Goal: Use online tool/utility: Utilize a website feature to perform a specific function

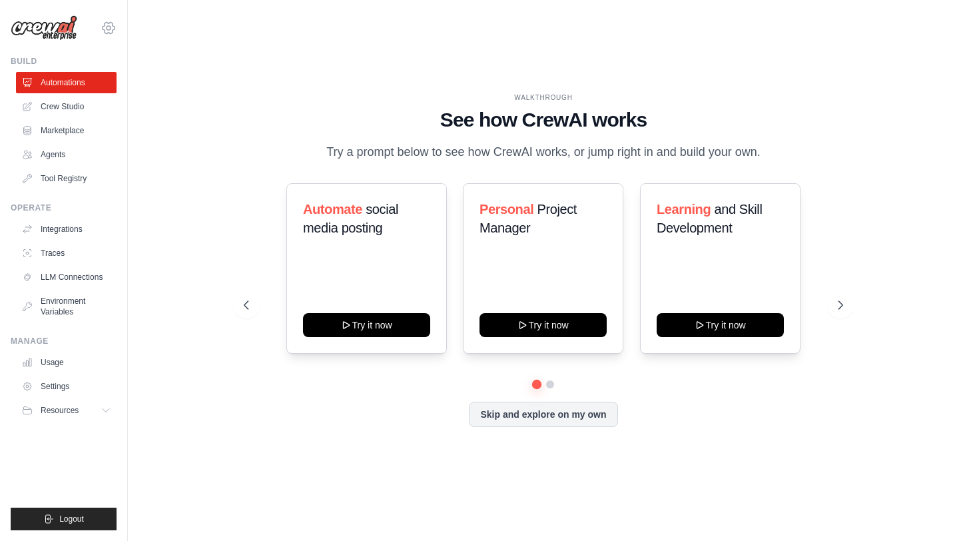
click at [115, 29] on icon at bounding box center [109, 28] width 16 height 16
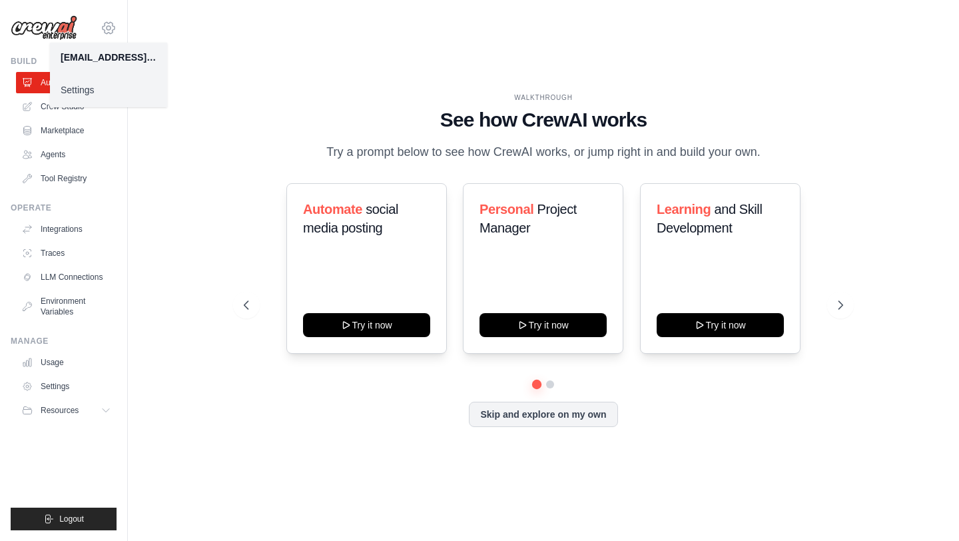
click at [115, 29] on icon at bounding box center [109, 28] width 16 height 16
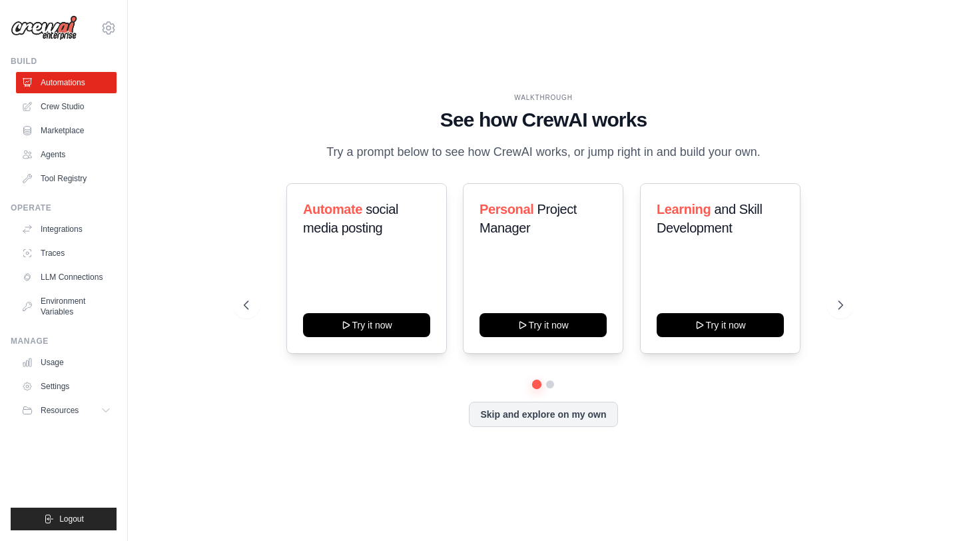
click at [219, 186] on div "WALKTHROUGH See how [PERSON_NAME] works Try a prompt below to see how [PERSON_N…" at bounding box center [543, 270] width 789 height 514
click at [830, 314] on button at bounding box center [840, 305] width 27 height 27
click at [258, 154] on div "WALKTHROUGH See how [PERSON_NAME] works Try a prompt below to see how [PERSON_N…" at bounding box center [543, 127] width 599 height 69
click at [89, 105] on link "Crew Studio" at bounding box center [67, 106] width 101 height 21
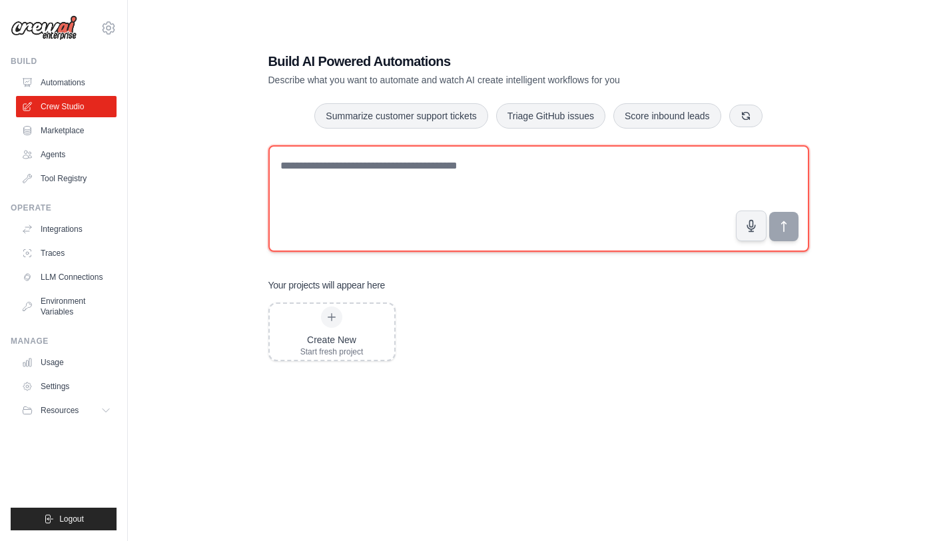
click at [362, 190] on textarea at bounding box center [538, 198] width 541 height 107
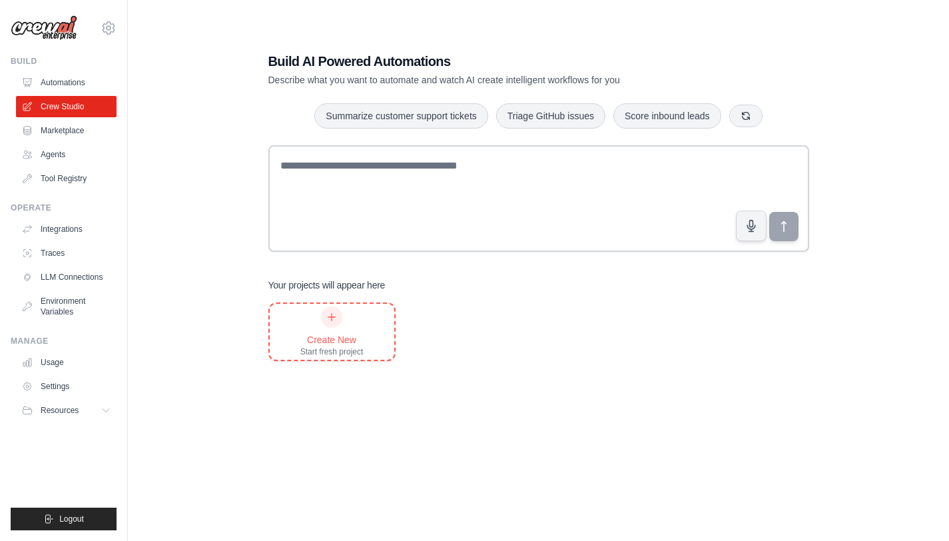
click at [327, 310] on div at bounding box center [331, 316] width 21 height 21
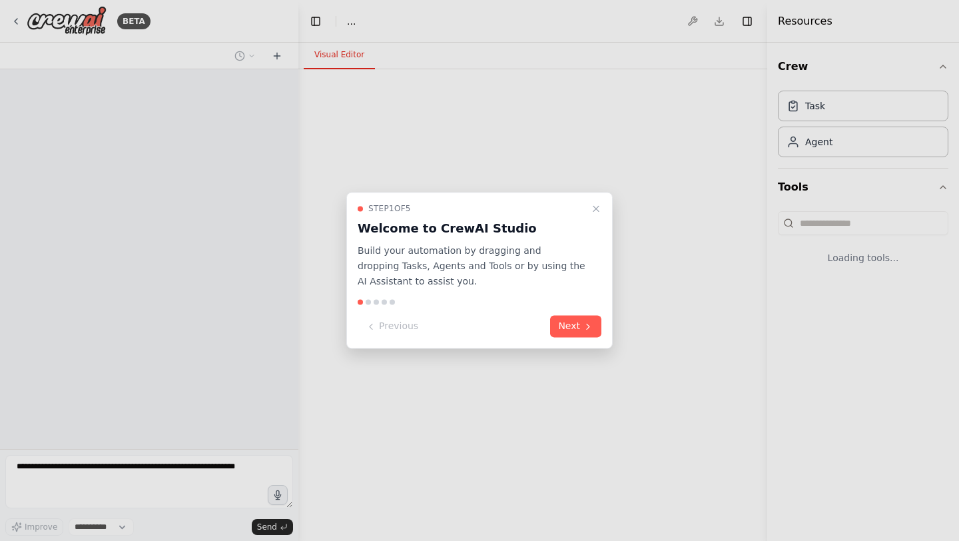
select select "****"
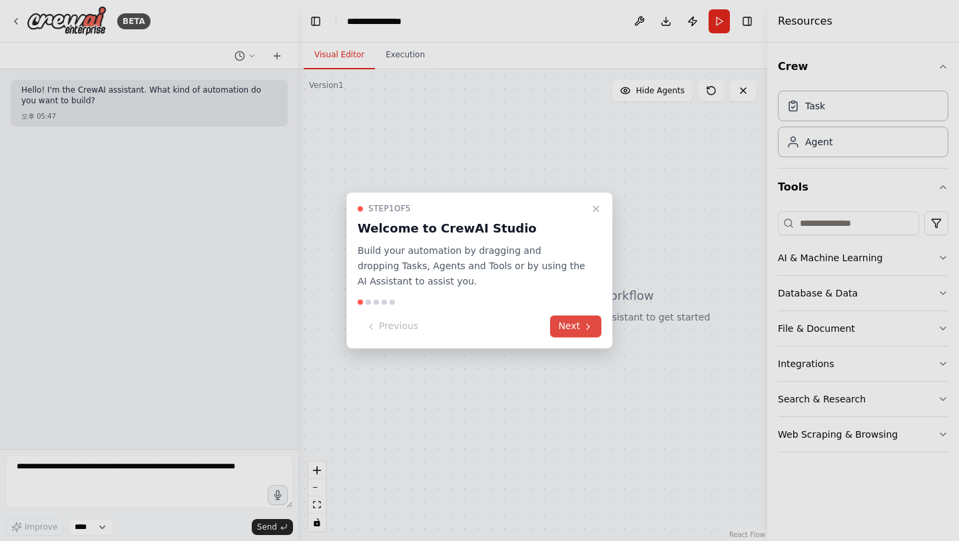
click at [598, 322] on button "Next" at bounding box center [575, 327] width 51 height 22
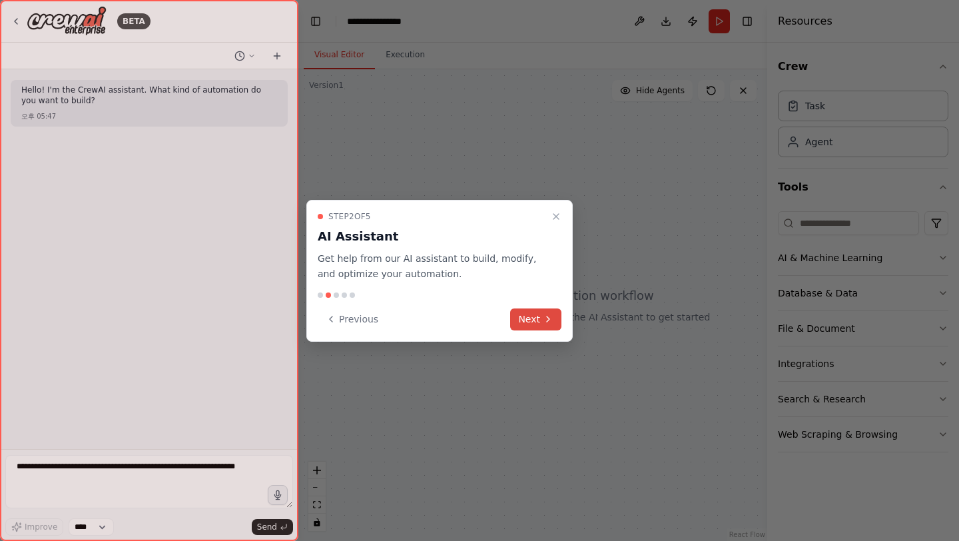
click at [543, 322] on icon at bounding box center [548, 319] width 11 height 11
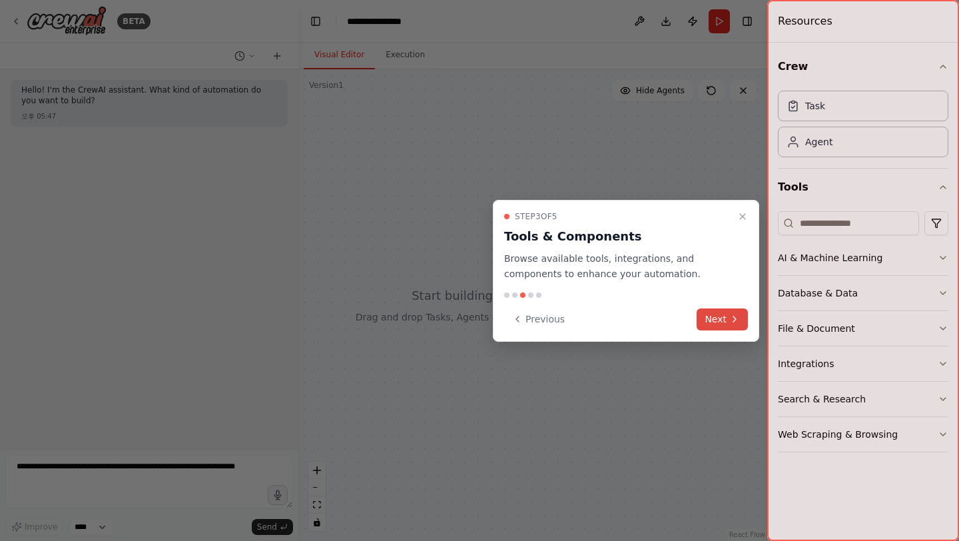
click at [740, 327] on button "Next" at bounding box center [722, 319] width 51 height 22
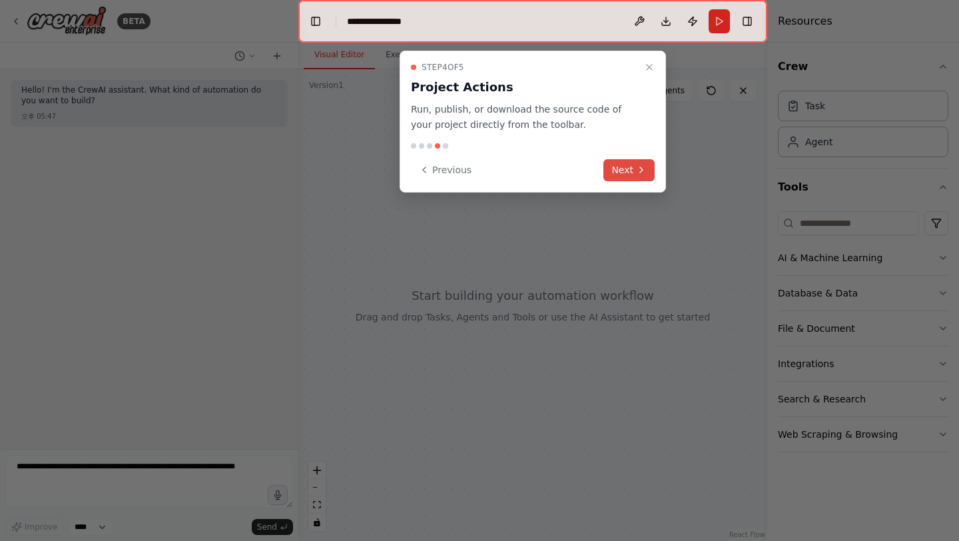
click at [638, 165] on icon at bounding box center [641, 170] width 11 height 11
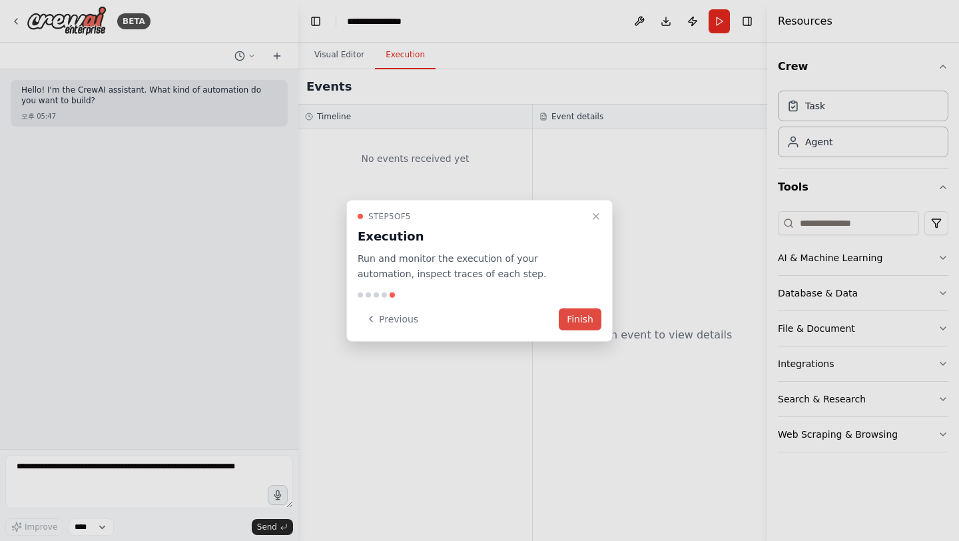
click at [584, 320] on button "Finish" at bounding box center [580, 319] width 43 height 22
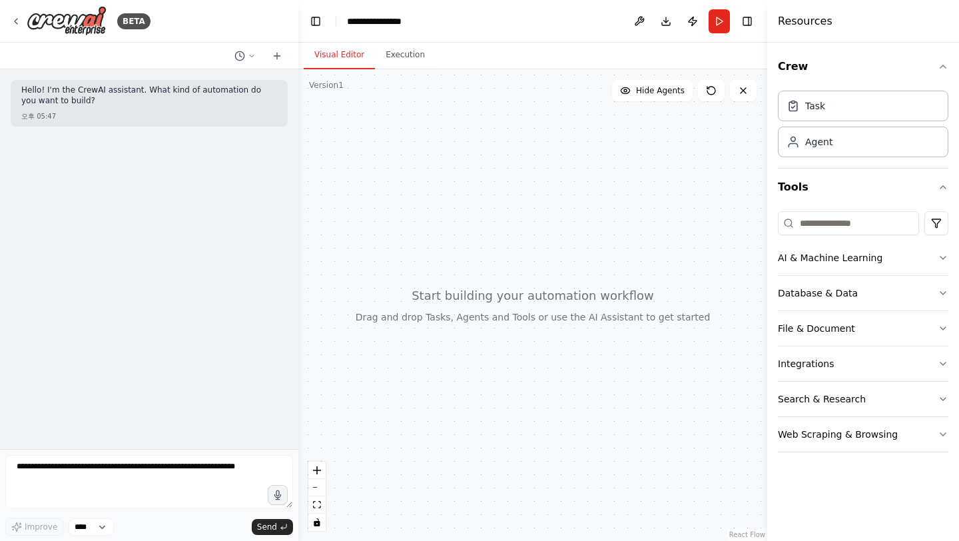
drag, startPoint x: 443, startPoint y: 267, endPoint x: 433, endPoint y: 280, distance: 16.1
click at [433, 280] on div at bounding box center [532, 305] width 469 height 472
drag, startPoint x: 449, startPoint y: 251, endPoint x: 465, endPoint y: 251, distance: 16.0
click at [465, 251] on div at bounding box center [532, 305] width 469 height 472
click at [187, 466] on textarea at bounding box center [149, 481] width 288 height 53
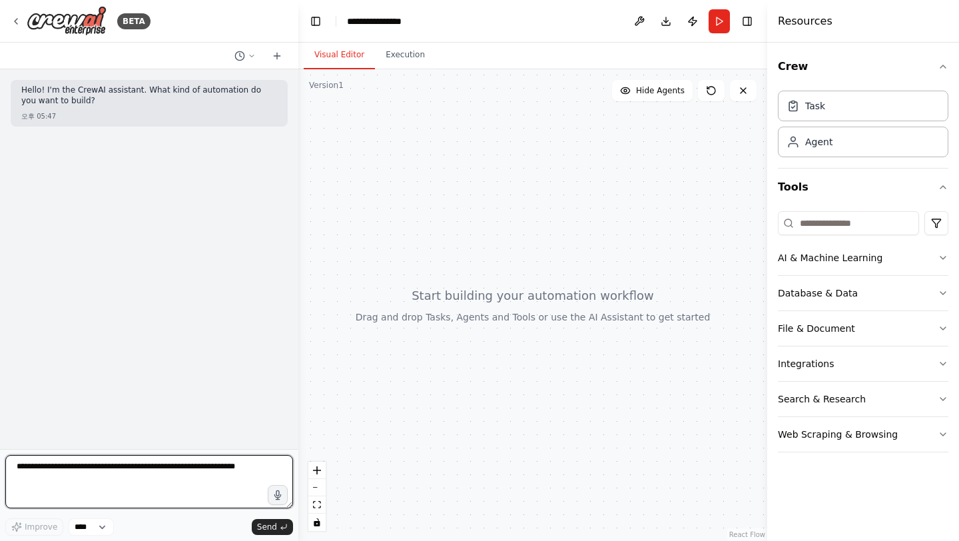
type textarea "*"
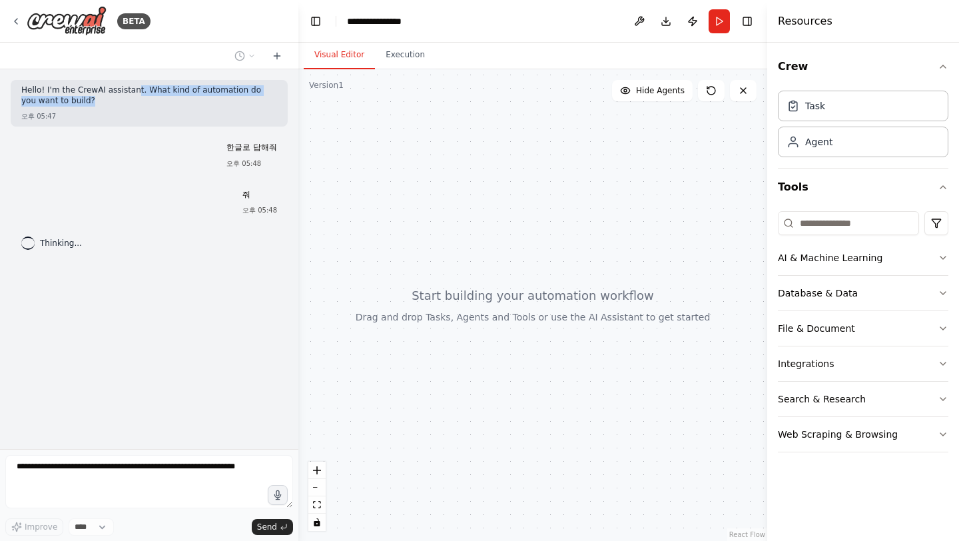
drag, startPoint x: 134, startPoint y: 91, endPoint x: 156, endPoint y: 108, distance: 27.6
click at [156, 108] on div "Hello! I'm the CrewAI assistant. What kind of automation do you want to build?" at bounding box center [149, 96] width 256 height 23
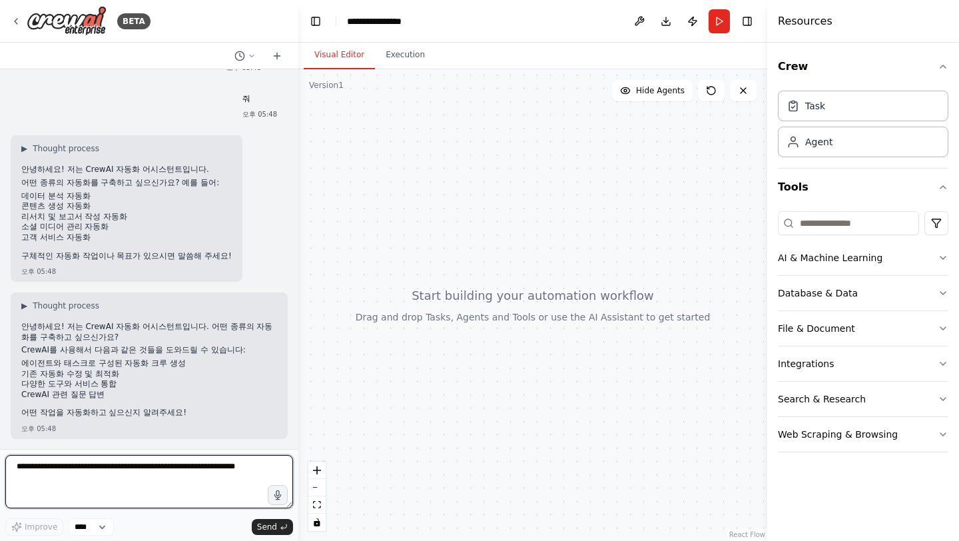
scroll to position [96, 0]
click at [160, 474] on textarea at bounding box center [149, 481] width 288 height 53
type textarea "*"
type textarea "**********"
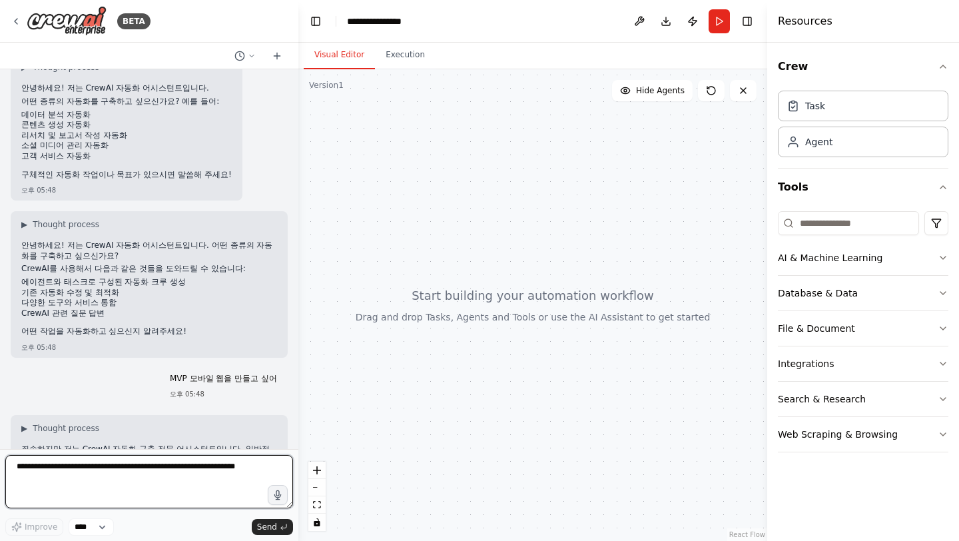
scroll to position [331, 0]
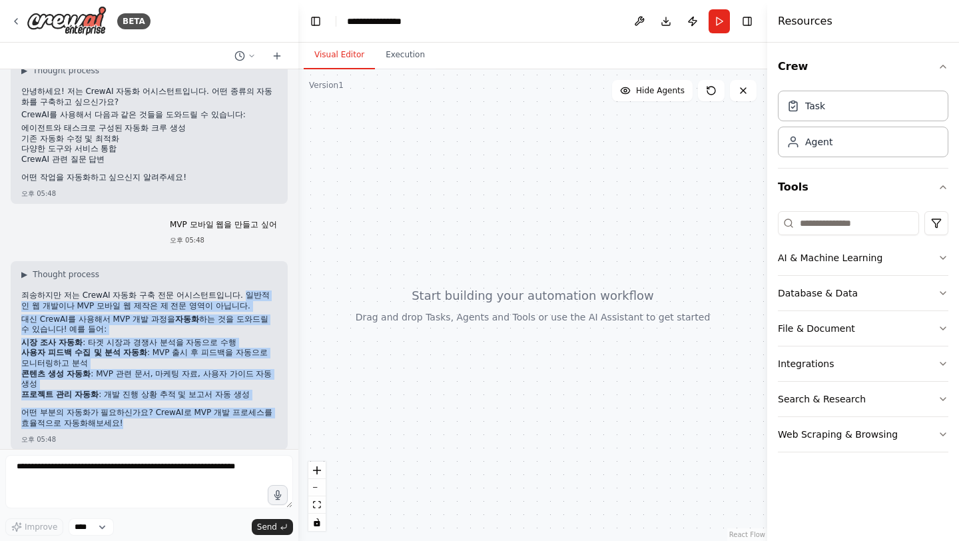
drag, startPoint x: 219, startPoint y: 296, endPoint x: 228, endPoint y: 414, distance: 118.2
click at [228, 414] on div "죄송하지만 저는 CrewAI 자동화 구축 전문 어시스턴트입니다. 일반적인 웹 개발이나 MVP 모바일 웹 제작은 제 전문 영역이 아닙니다. 대신…" at bounding box center [149, 360] width 256 height 141
click at [228, 414] on p "어떤 부분의 자동화가 필요하신가요? CrewAI로 MVP 개발 프로세스를 효율적으로 자동화해보세요!" at bounding box center [149, 418] width 256 height 21
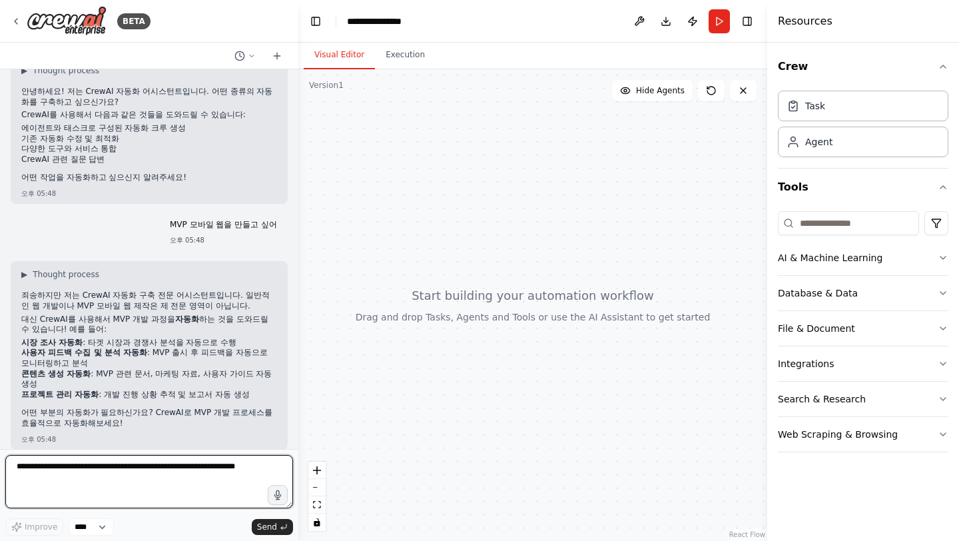
click at [215, 482] on textarea at bounding box center [149, 481] width 288 height 53
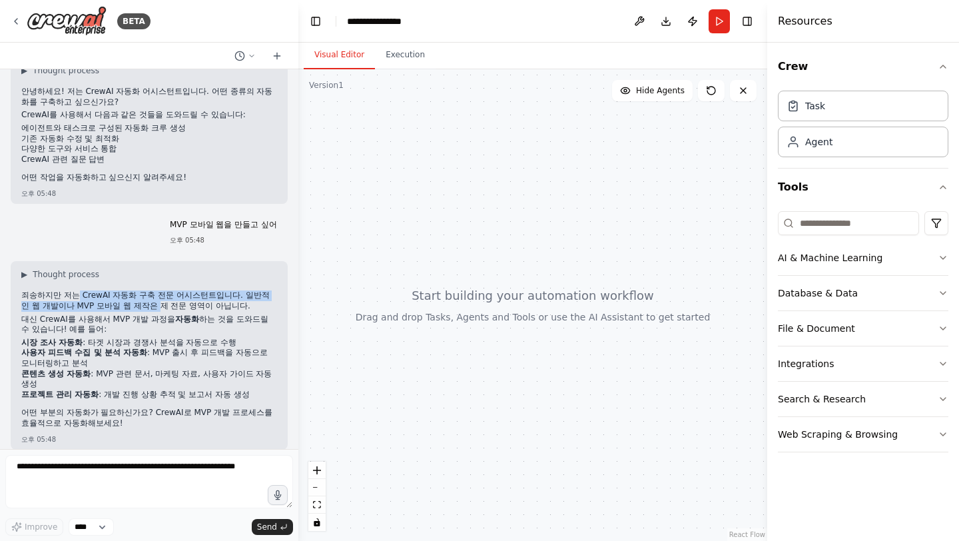
drag, startPoint x: 71, startPoint y: 296, endPoint x: 121, endPoint y: 306, distance: 50.2
click at [121, 306] on p "죄송하지만 저는 CrewAI 자동화 구축 전문 어시스턴트입니다. 일반적인 웹 개발이나 MVP 모바일 웹 제작은 제 전문 영역이 아닙니다." at bounding box center [149, 300] width 256 height 21
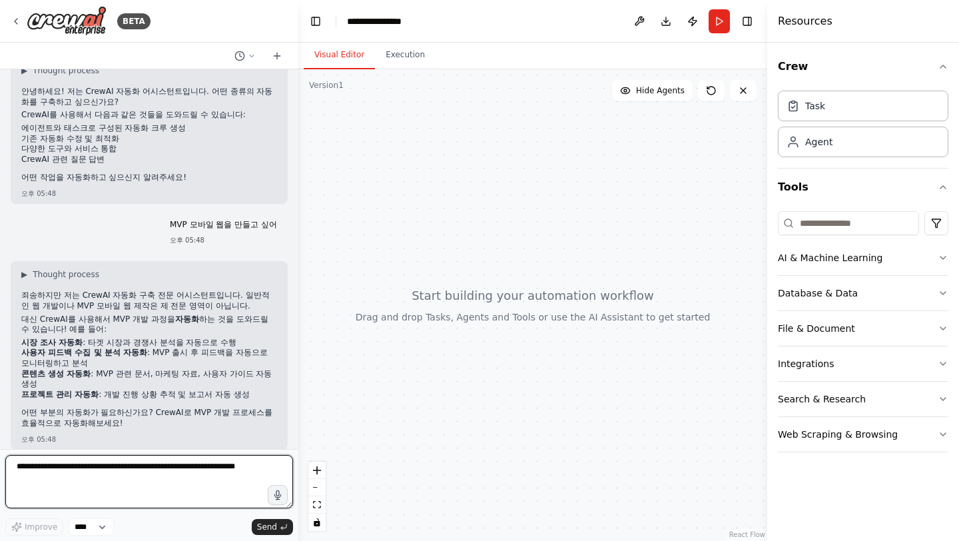
click at [97, 475] on textarea at bounding box center [149, 481] width 288 height 53
type textarea "*"
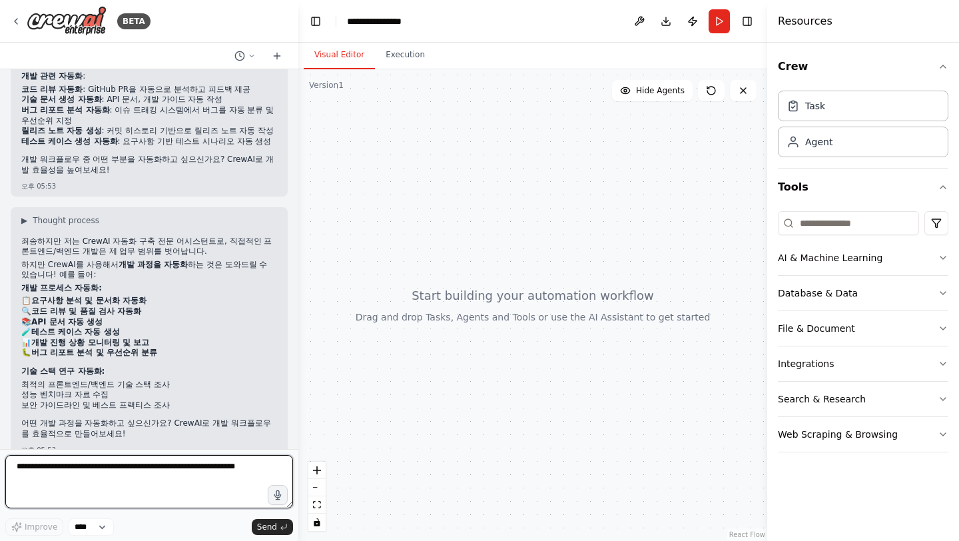
scroll to position [901, 0]
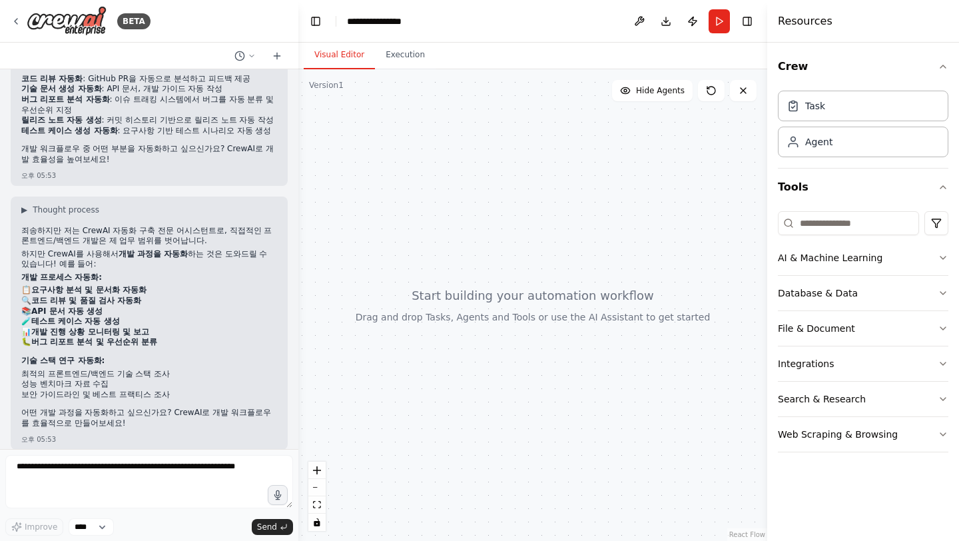
drag, startPoint x: 438, startPoint y: 280, endPoint x: 403, endPoint y: 288, distance: 36.1
click at [403, 288] on div at bounding box center [532, 305] width 469 height 472
click at [458, 268] on div at bounding box center [532, 305] width 469 height 472
click at [409, 53] on button "Execution" at bounding box center [405, 55] width 61 height 28
click at [350, 68] on button "Visual Editor" at bounding box center [339, 55] width 71 height 28
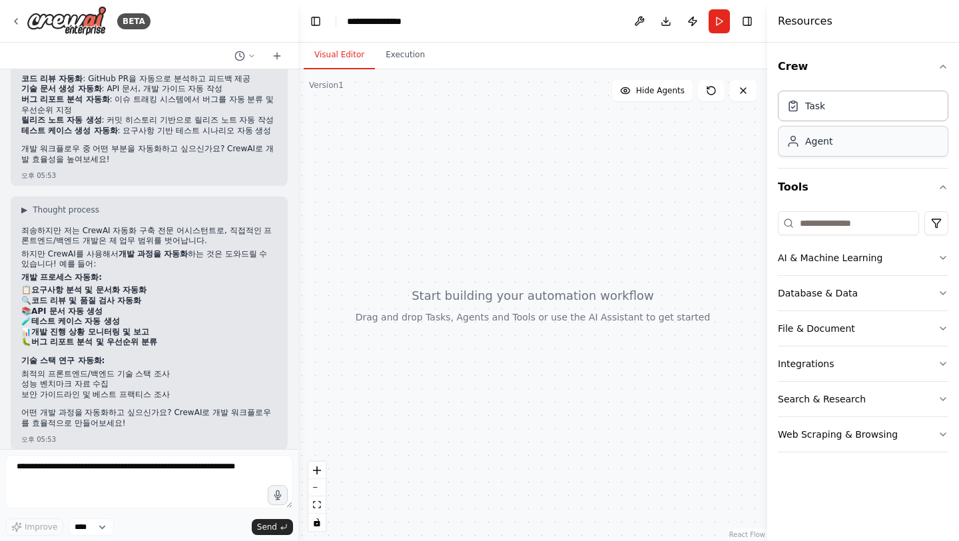
click at [818, 142] on div "Agent" at bounding box center [818, 141] width 27 height 13
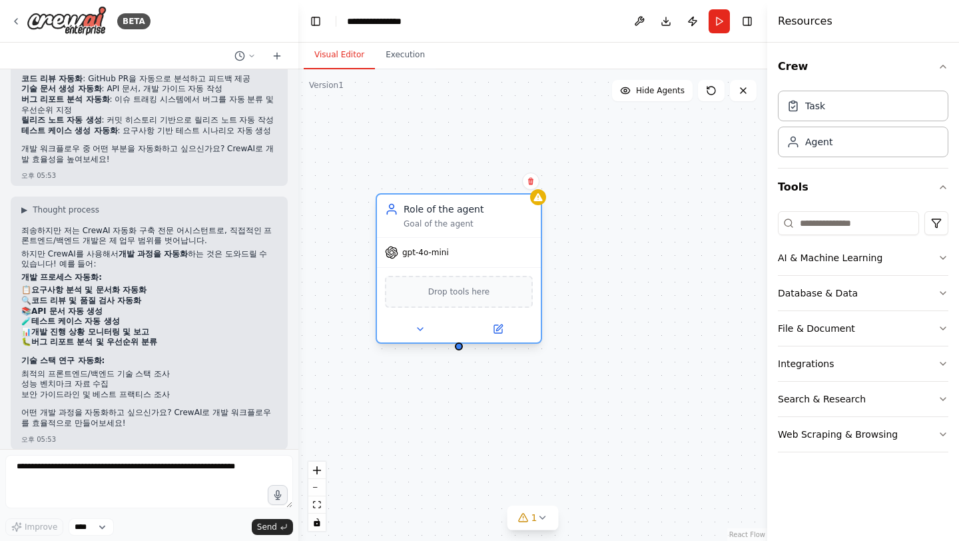
drag, startPoint x: 680, startPoint y: 228, endPoint x: 473, endPoint y: 233, distance: 206.6
click at [473, 233] on div "Role of the agent Goal of the agent" at bounding box center [459, 216] width 164 height 43
click at [465, 227] on div "Goal of the agent" at bounding box center [468, 224] width 129 height 11
click at [458, 220] on div "Goal of the agent" at bounding box center [468, 224] width 129 height 11
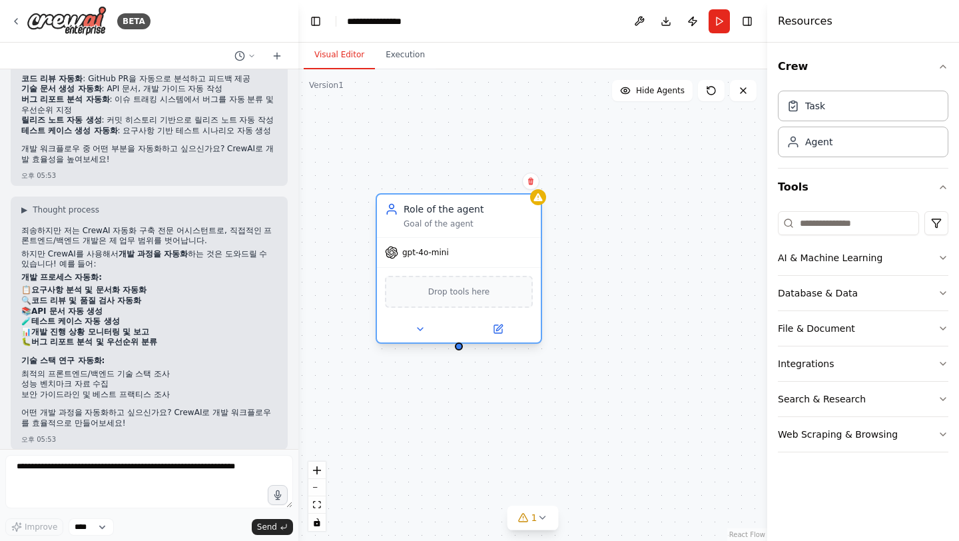
click at [450, 213] on div "Role of the agent" at bounding box center [468, 209] width 129 height 13
click at [462, 299] on div "Drop tools here" at bounding box center [459, 292] width 148 height 32
click at [817, 109] on div "Task" at bounding box center [815, 105] width 20 height 13
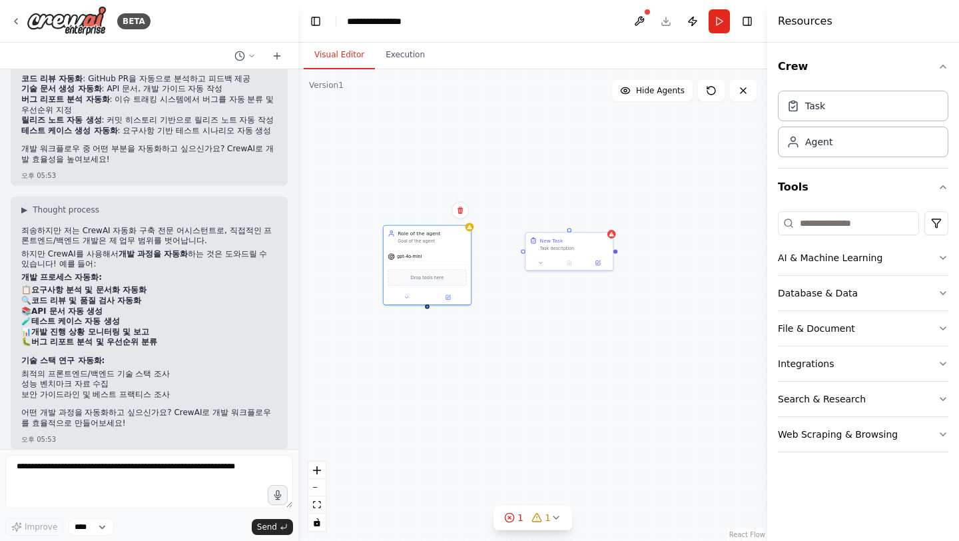
drag, startPoint x: 720, startPoint y: 354, endPoint x: 566, endPoint y: 309, distance: 159.6
click at [566, 309] on div "Role of the agent Goal of the agent gpt-4o-mini Drop tools here New Task Task d…" at bounding box center [532, 305] width 469 height 472
click at [907, 439] on button "Web Scraping & Browsing" at bounding box center [863, 434] width 171 height 35
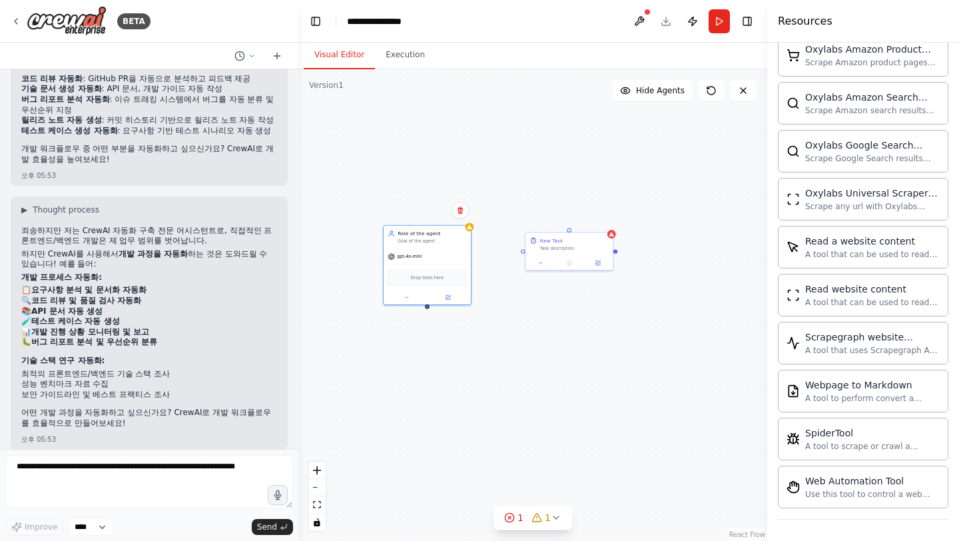
scroll to position [0, 0]
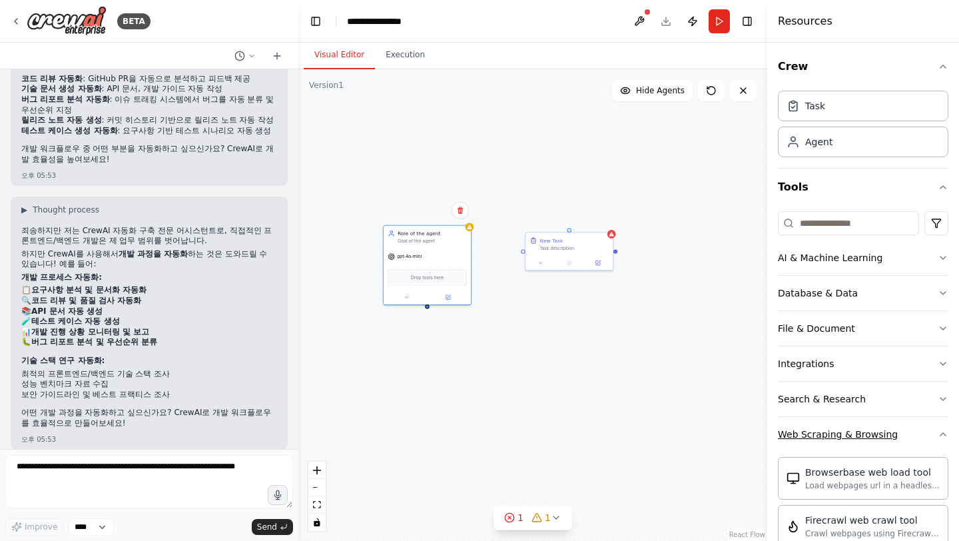
click at [907, 436] on button "Web Scraping & Browsing" at bounding box center [863, 434] width 171 height 35
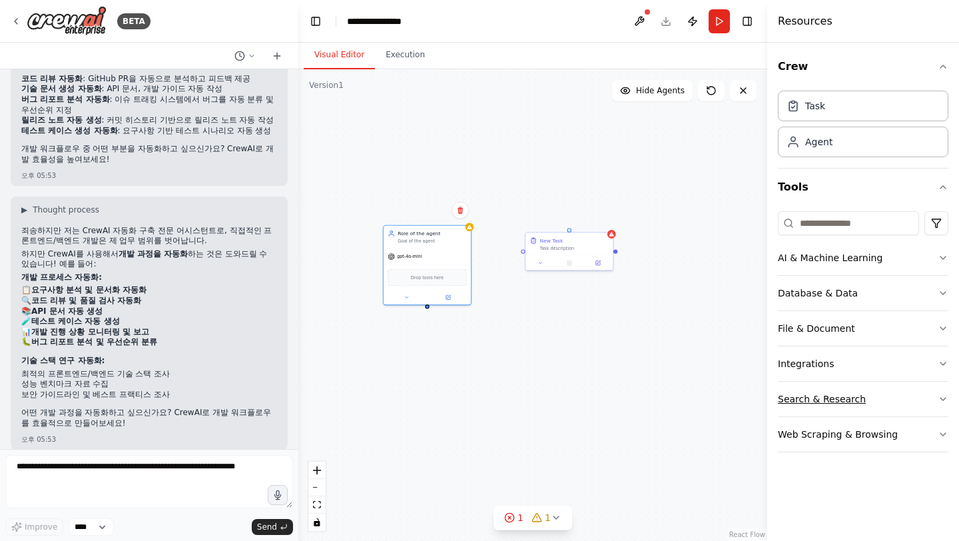
click at [907, 404] on button "Search & Research" at bounding box center [863, 399] width 171 height 35
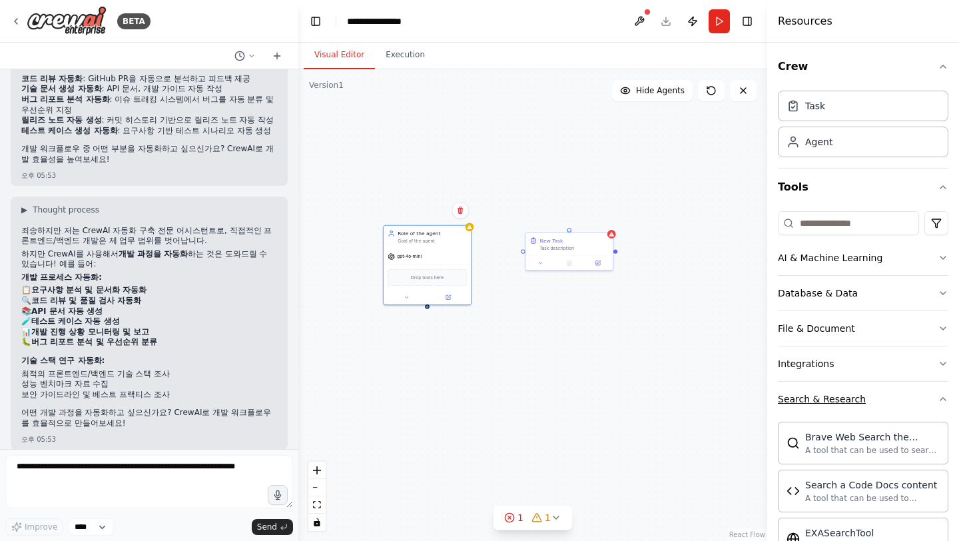
click at [907, 404] on button "Search & Research" at bounding box center [863, 399] width 171 height 35
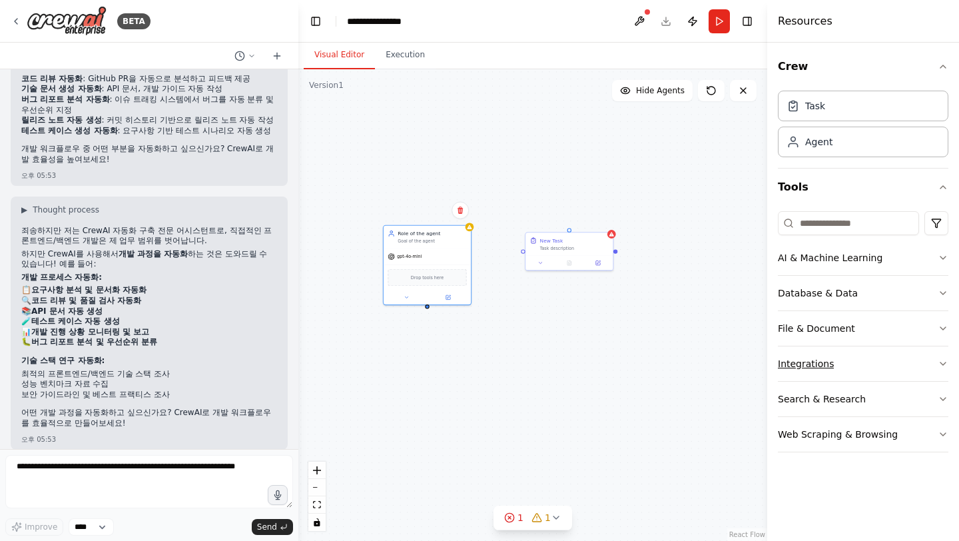
click at [904, 348] on button "Integrations" at bounding box center [863, 363] width 171 height 35
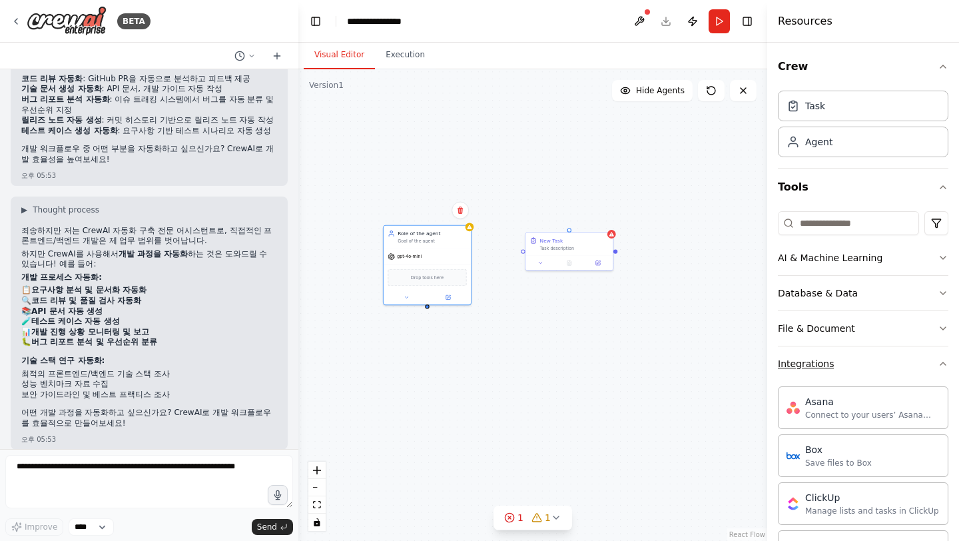
click at [900, 364] on button "Integrations" at bounding box center [863, 363] width 171 height 35
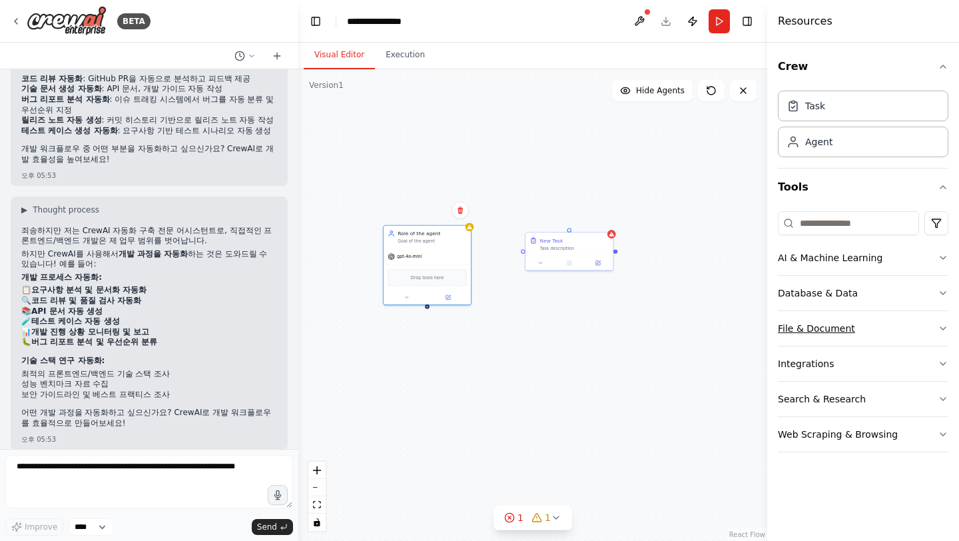
click at [901, 331] on button "File & Document" at bounding box center [863, 328] width 171 height 35
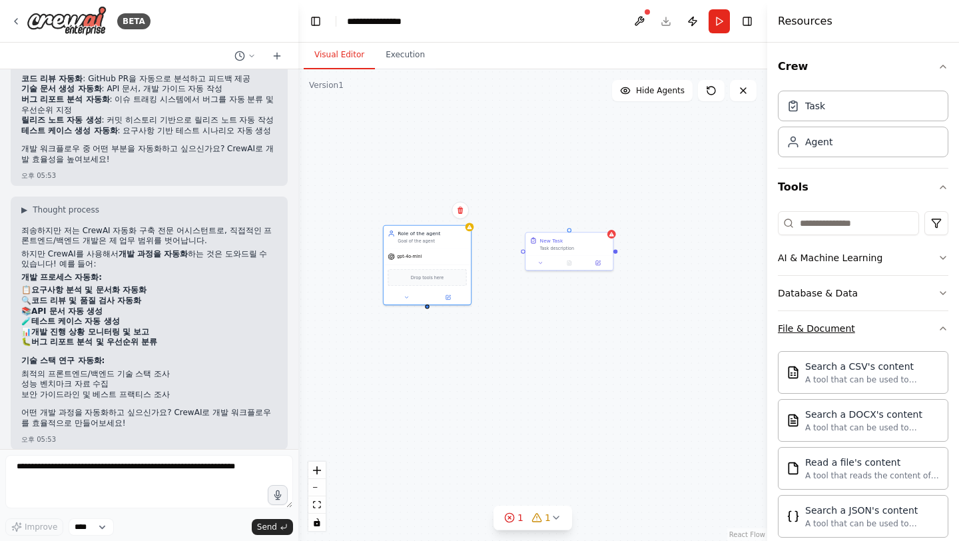
click at [901, 331] on button "File & Document" at bounding box center [863, 328] width 171 height 35
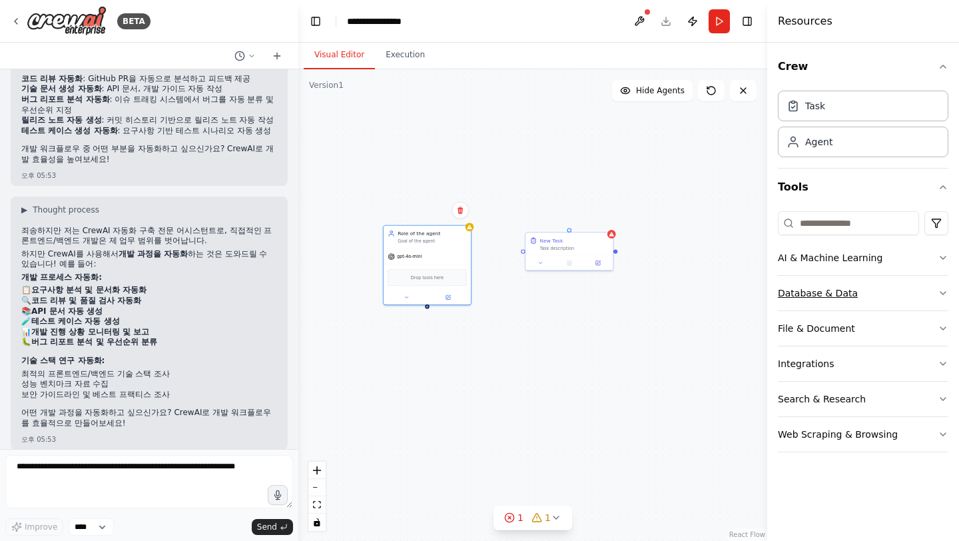
click at [903, 282] on button "Database & Data" at bounding box center [863, 293] width 171 height 35
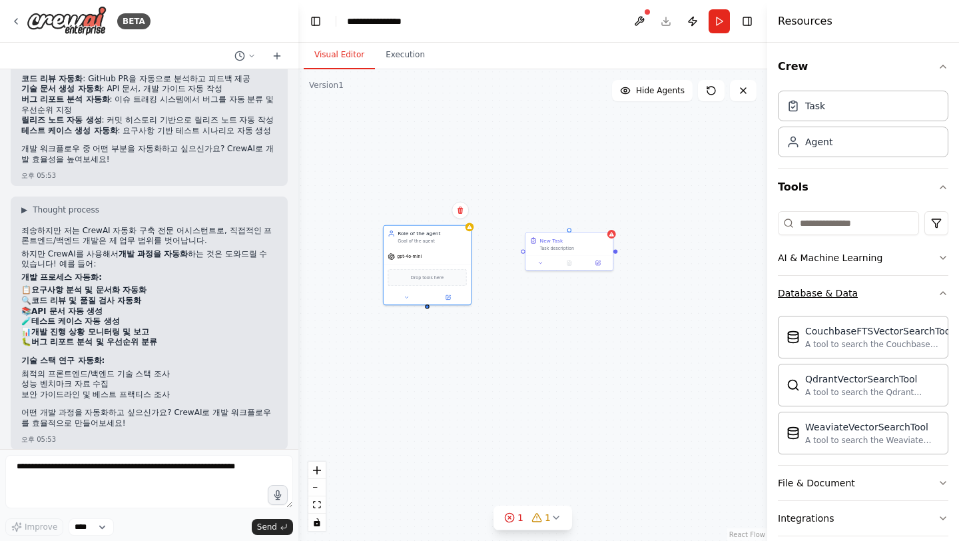
click at [903, 282] on button "Database & Data" at bounding box center [863, 293] width 171 height 35
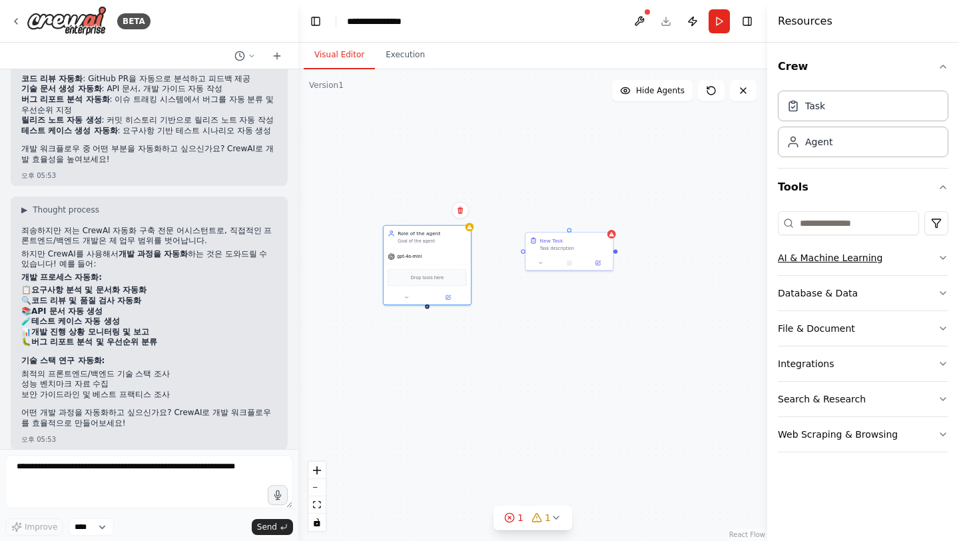
click at [904, 265] on button "AI & Machine Learning" at bounding box center [863, 258] width 171 height 35
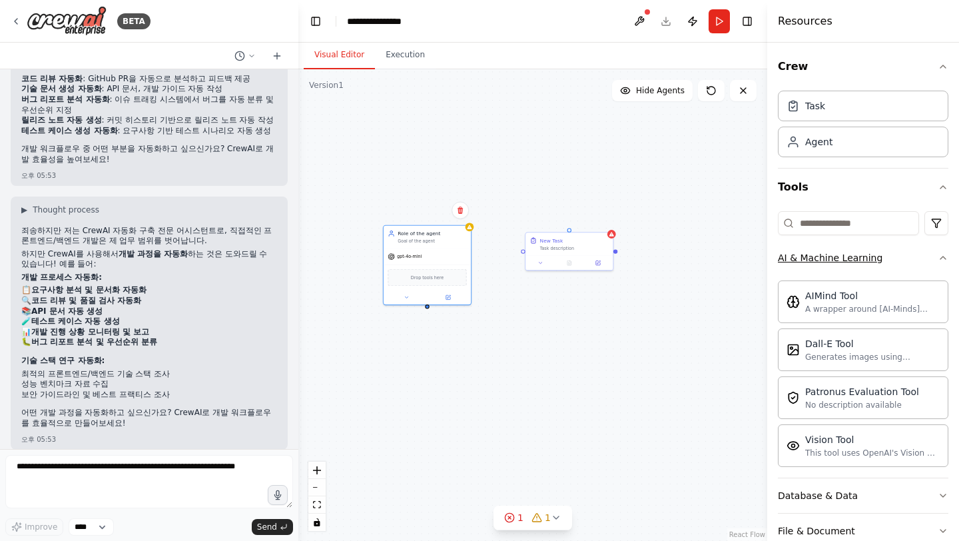
click at [904, 265] on button "AI & Machine Learning" at bounding box center [863, 258] width 171 height 35
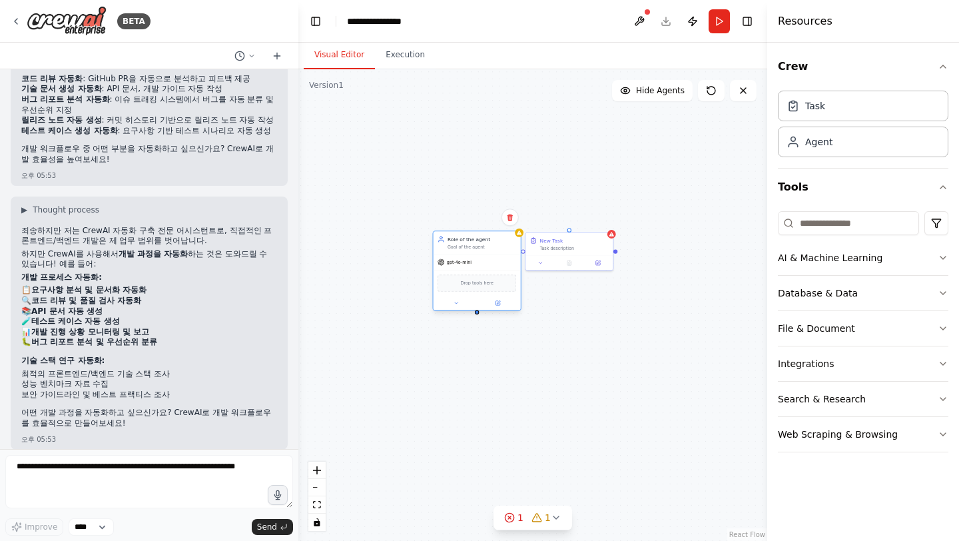
drag, startPoint x: 444, startPoint y: 259, endPoint x: 491, endPoint y: 268, distance: 48.1
click at [491, 268] on div "gpt-4o-mini" at bounding box center [477, 261] width 87 height 15
click at [196, 469] on textarea at bounding box center [149, 481] width 288 height 53
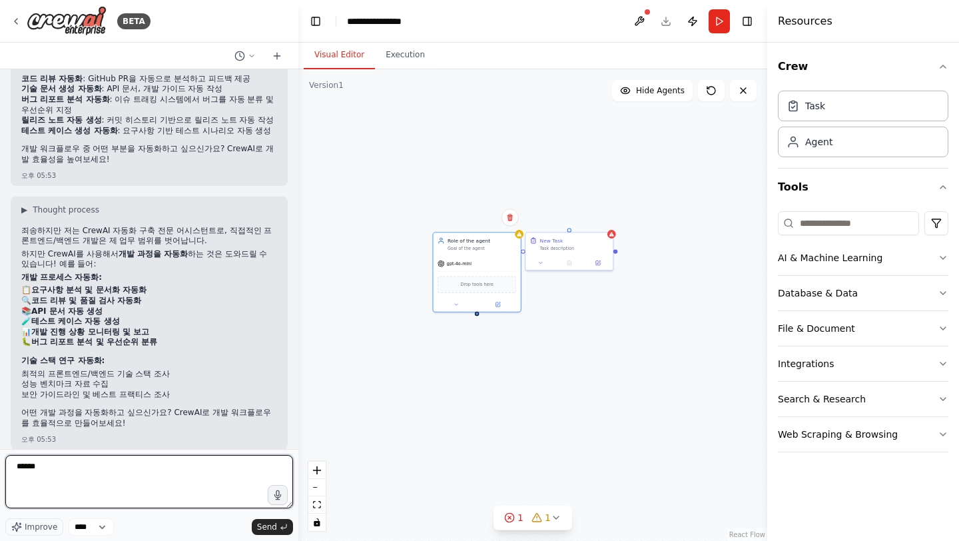
type textarea "*"
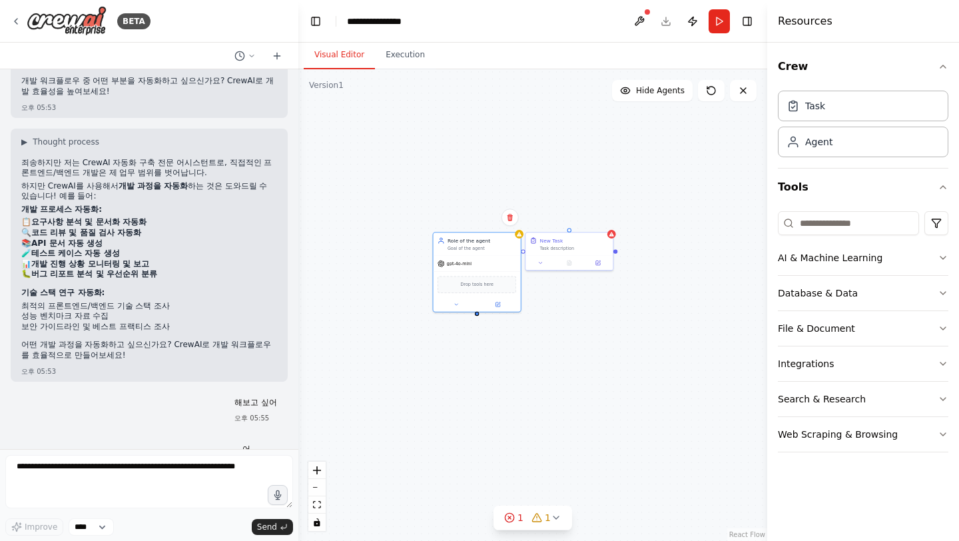
scroll to position [1029, 0]
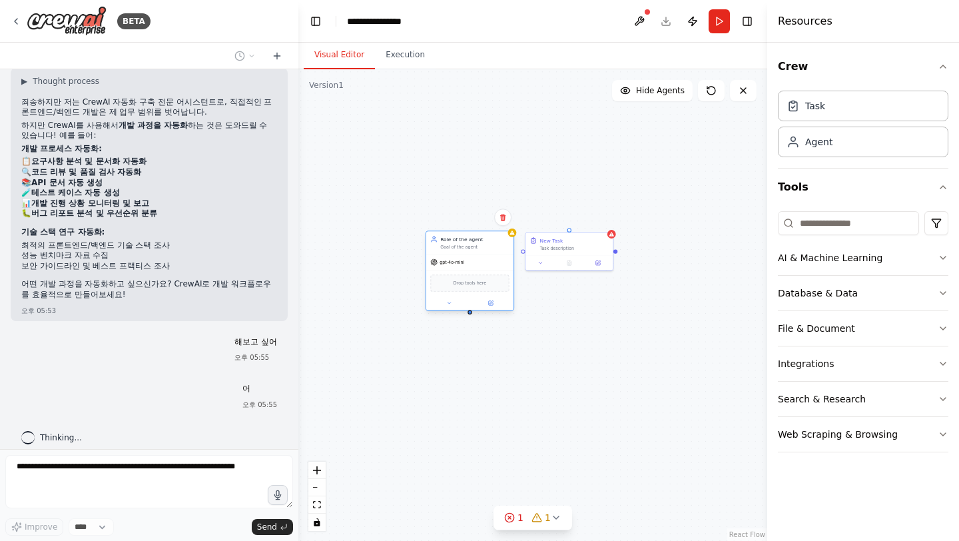
drag, startPoint x: 496, startPoint y: 259, endPoint x: 486, endPoint y: 258, distance: 10.7
click at [486, 258] on div "gpt-4o-mini" at bounding box center [469, 261] width 87 height 15
click at [416, 66] on button "Execution" at bounding box center [405, 55] width 61 height 28
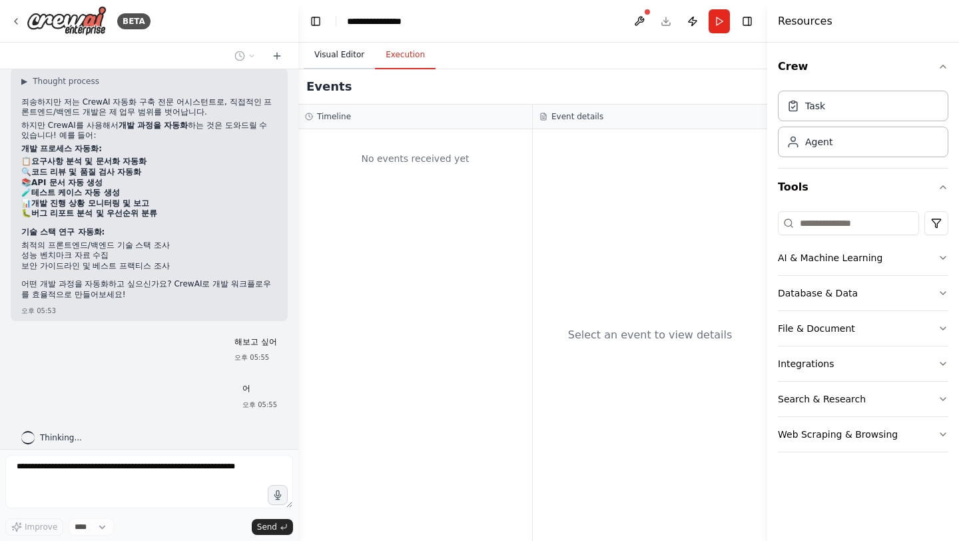
click at [356, 58] on button "Visual Editor" at bounding box center [339, 55] width 71 height 28
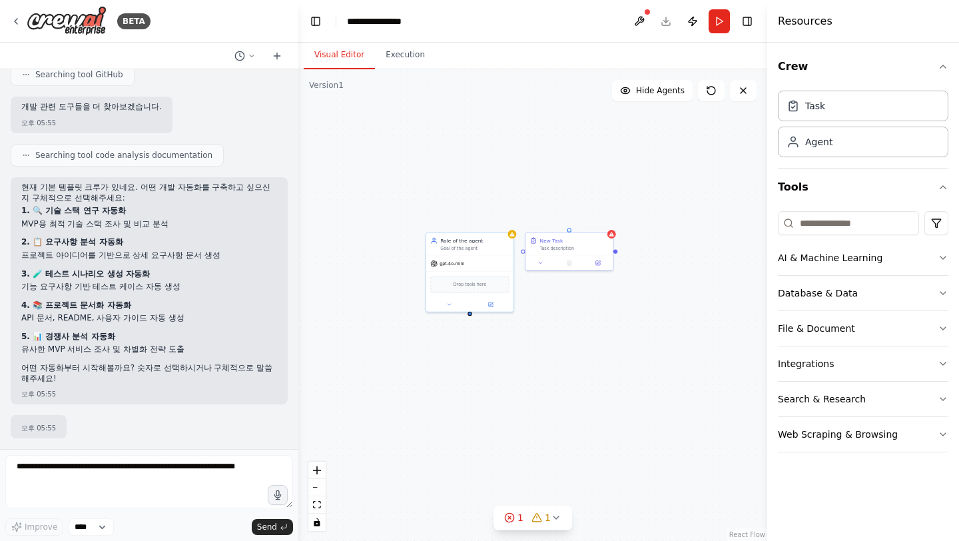
scroll to position [1751, 0]
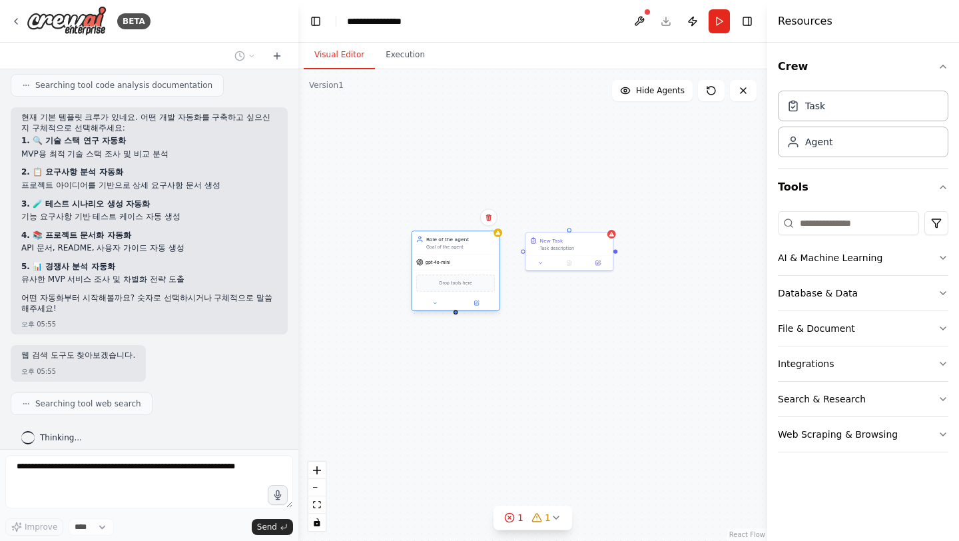
drag, startPoint x: 470, startPoint y: 245, endPoint x: 458, endPoint y: 248, distance: 12.9
click at [458, 248] on div "Goal of the agent" at bounding box center [460, 247] width 69 height 6
click at [464, 288] on div "Drop tools here" at bounding box center [455, 282] width 79 height 17
click at [450, 280] on span "Drop tools here" at bounding box center [456, 283] width 33 height 7
click at [831, 266] on button "AI & Machine Learning" at bounding box center [863, 258] width 171 height 35
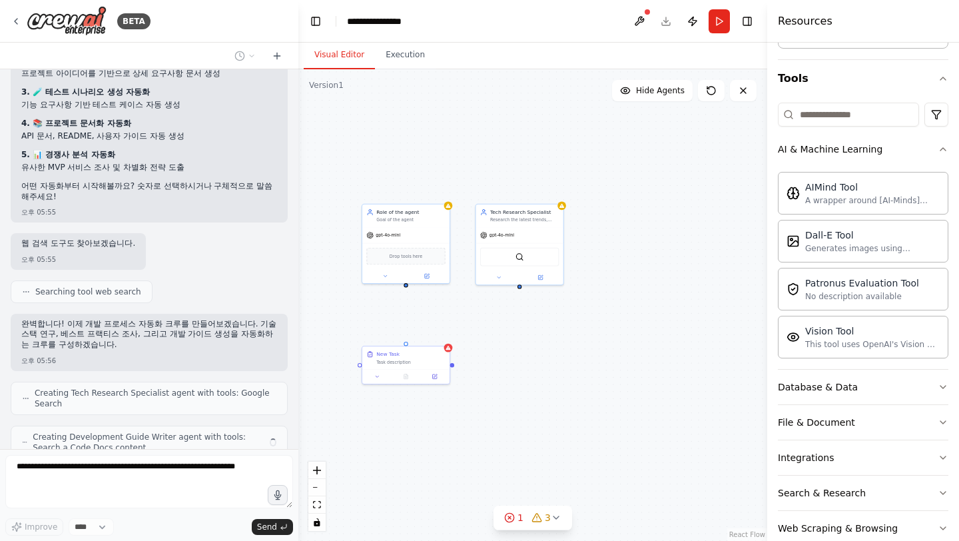
scroll to position [1907, 0]
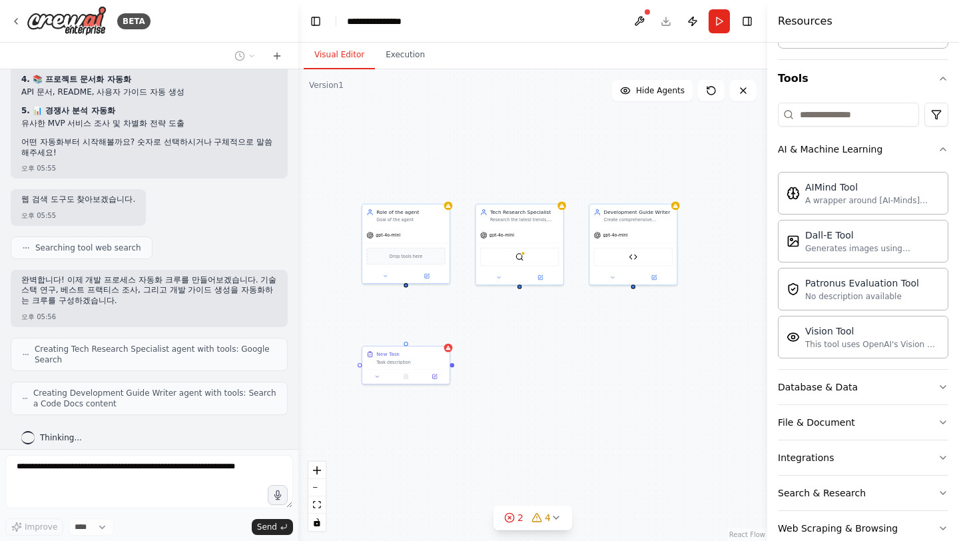
click at [620, 335] on div "Role of the agent Goal of the agent gpt-4o-mini Drop tools here New Task Task d…" at bounding box center [532, 305] width 469 height 472
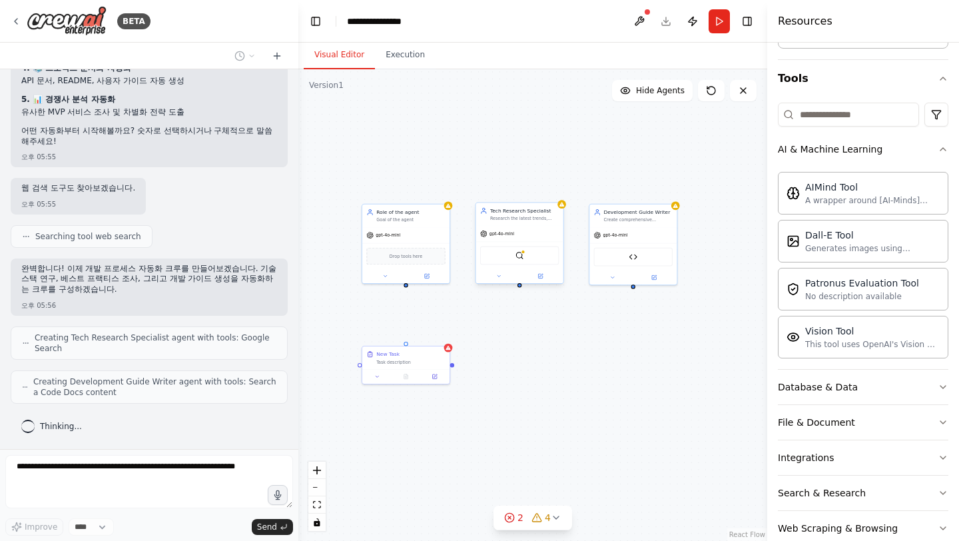
click at [530, 258] on div "SerplyWebSearchTool" at bounding box center [519, 255] width 79 height 19
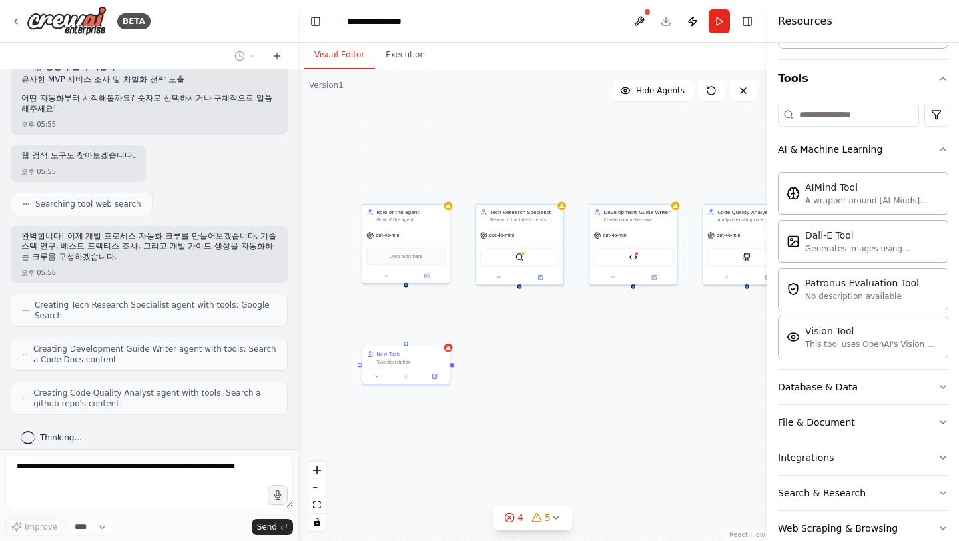
click at [656, 332] on div "Role of the agent Goal of the agent gpt-4o-mini Drop tools here New Task Task d…" at bounding box center [532, 305] width 469 height 472
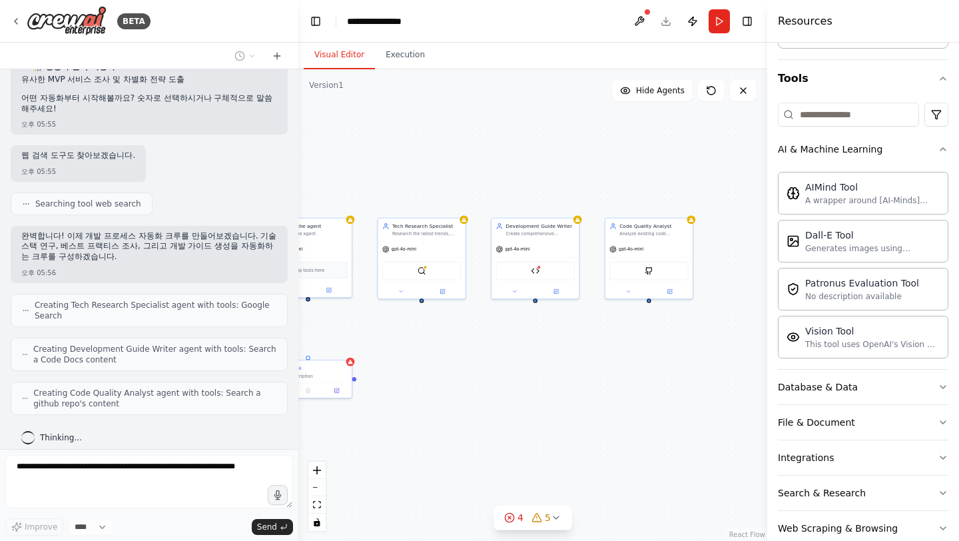
drag, startPoint x: 687, startPoint y: 360, endPoint x: 589, endPoint y: 374, distance: 98.9
click at [589, 374] on div "Role of the agent Goal of the agent gpt-4o-mini Drop tools here New Task Task d…" at bounding box center [532, 305] width 469 height 472
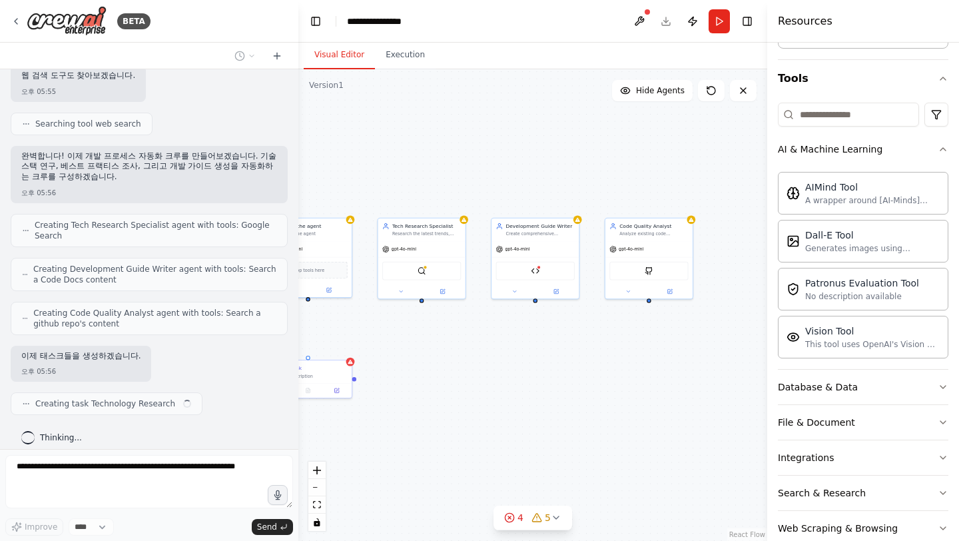
scroll to position [2031, 0]
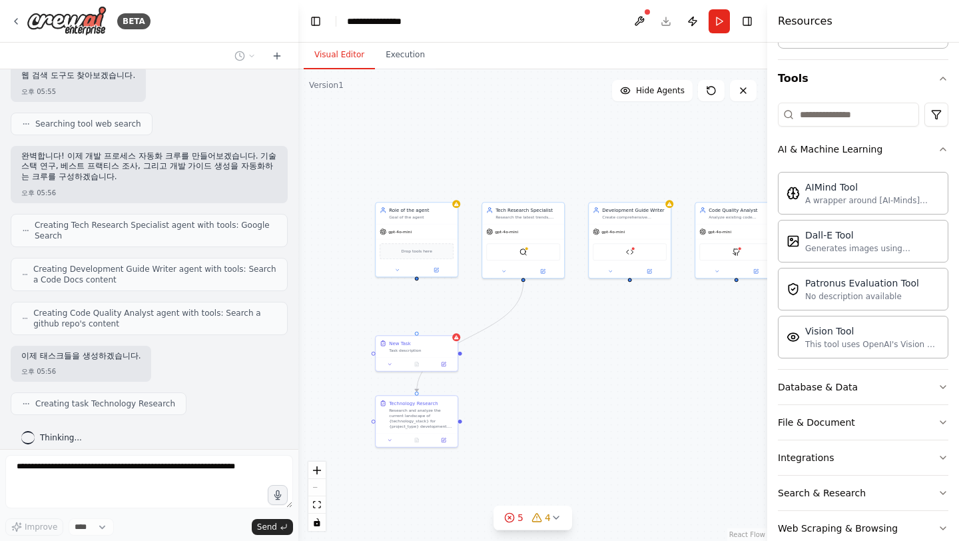
drag, startPoint x: 519, startPoint y: 390, endPoint x: 610, endPoint y: 365, distance: 94.7
click at [610, 365] on div ".deletable-edge-delete-btn { width: 20px; height: 20px; border: 0px solid #ffff…" at bounding box center [532, 305] width 469 height 472
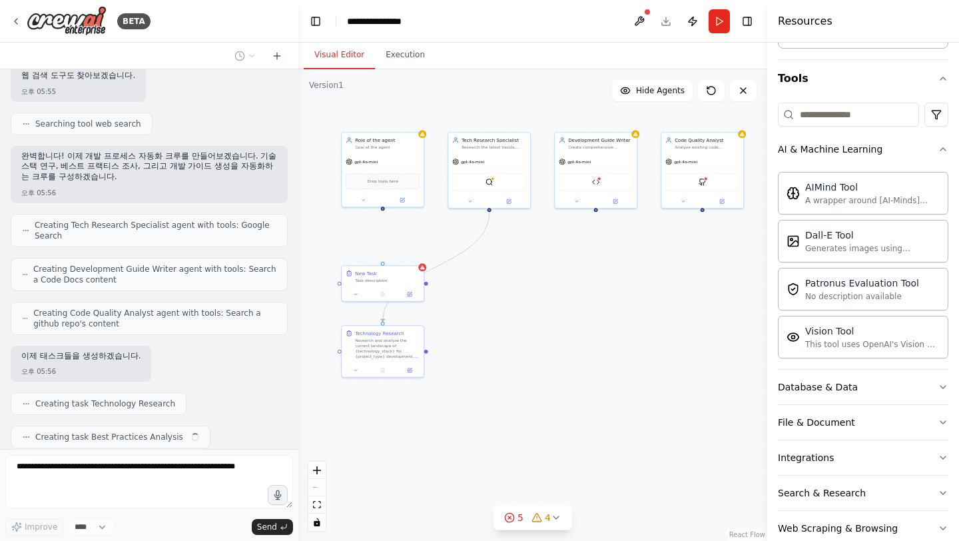
drag, startPoint x: 561, startPoint y: 376, endPoint x: 527, endPoint y: 305, distance: 78.4
click at [527, 305] on div ".deletable-edge-delete-btn { width: 20px; height: 20px; border: 0px solid #ffff…" at bounding box center [532, 305] width 469 height 472
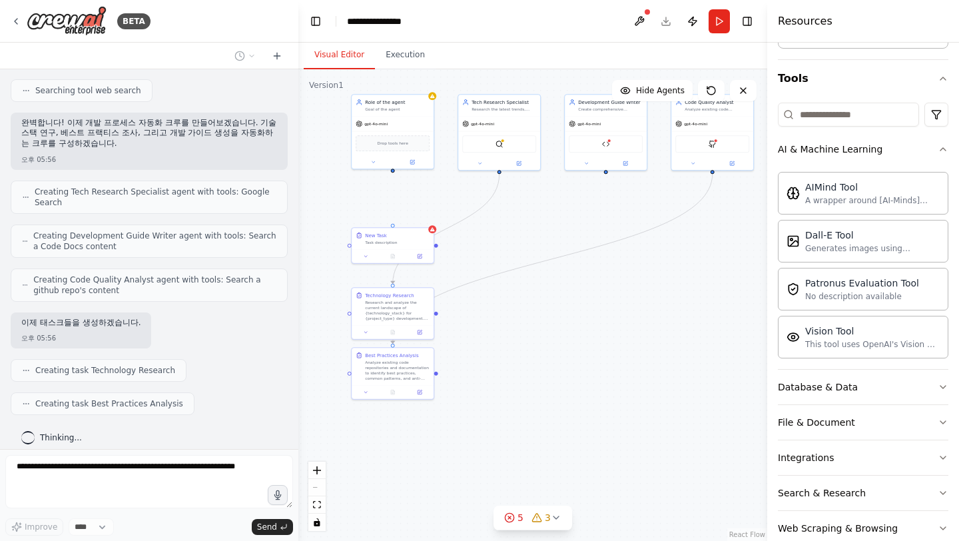
drag, startPoint x: 544, startPoint y: 388, endPoint x: 554, endPoint y: 350, distance: 39.3
click at [554, 350] on div ".deletable-edge-delete-btn { width: 20px; height: 20px; border: 0px solid #ffff…" at bounding box center [532, 305] width 469 height 472
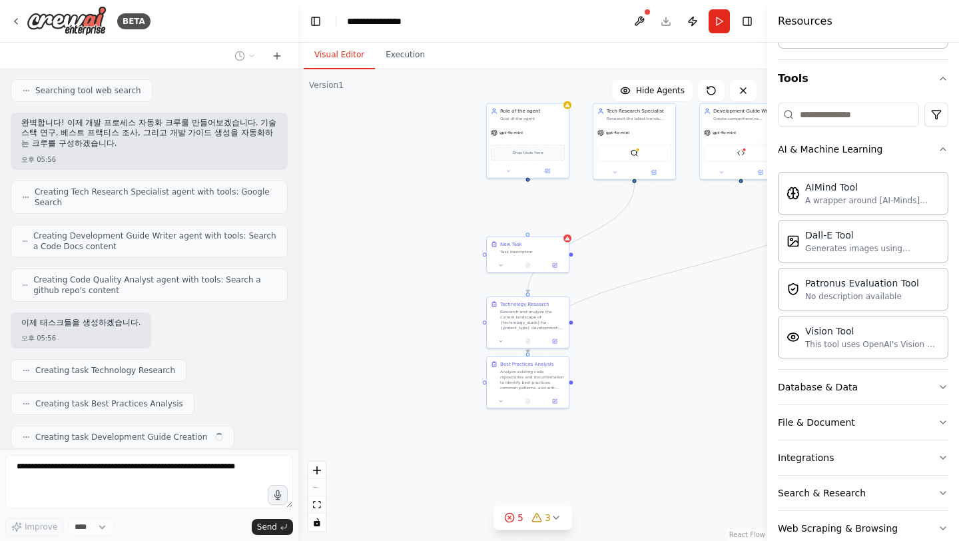
scroll to position [2097, 0]
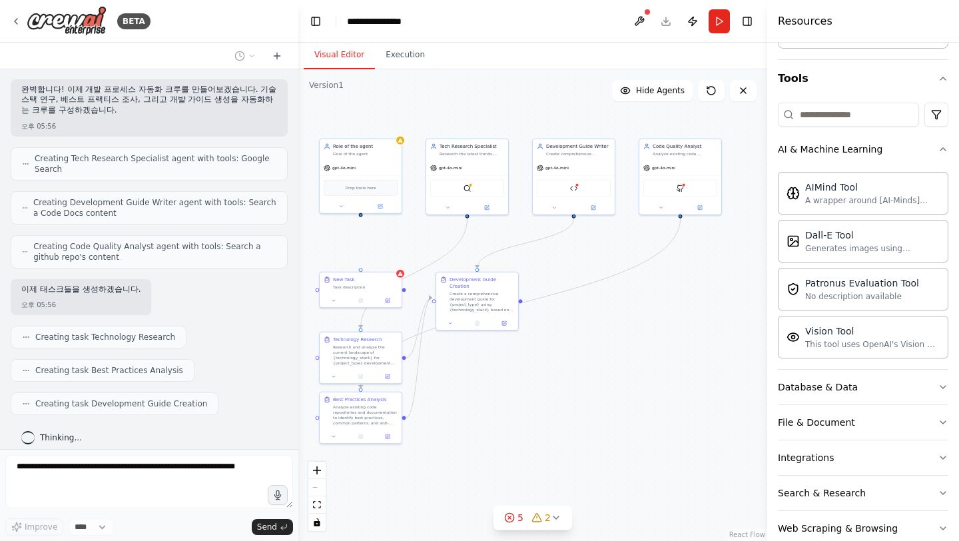
drag, startPoint x: 699, startPoint y: 366, endPoint x: 500, endPoint y: 410, distance: 203.9
click at [500, 410] on div ".deletable-edge-delete-btn { width: 20px; height: 20px; border: 0px solid #ffff…" at bounding box center [532, 305] width 469 height 472
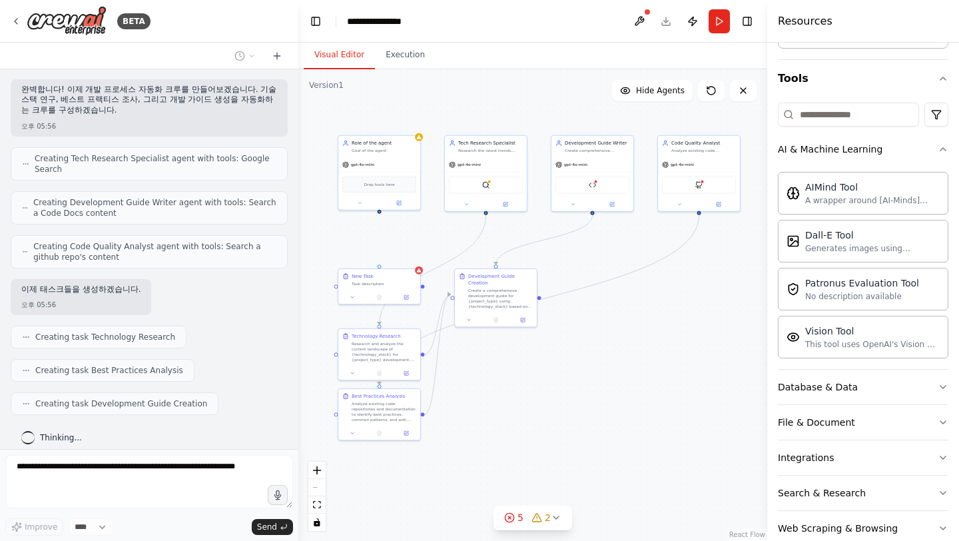
drag, startPoint x: 518, startPoint y: 391, endPoint x: 569, endPoint y: 380, distance: 51.9
click at [569, 380] on div ".deletable-edge-delete-btn { width: 20px; height: 20px; border: 0px solid #ffff…" at bounding box center [532, 305] width 469 height 472
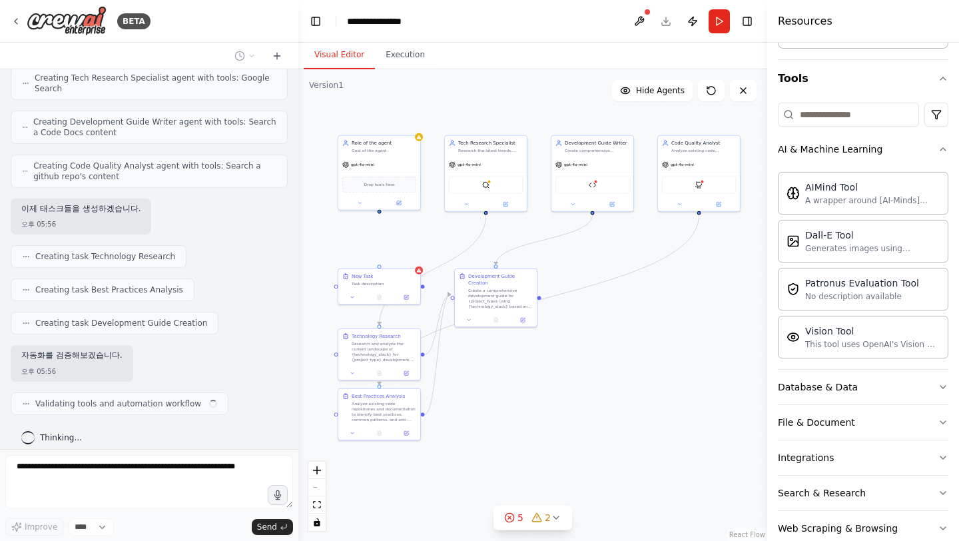
scroll to position [2178, 0]
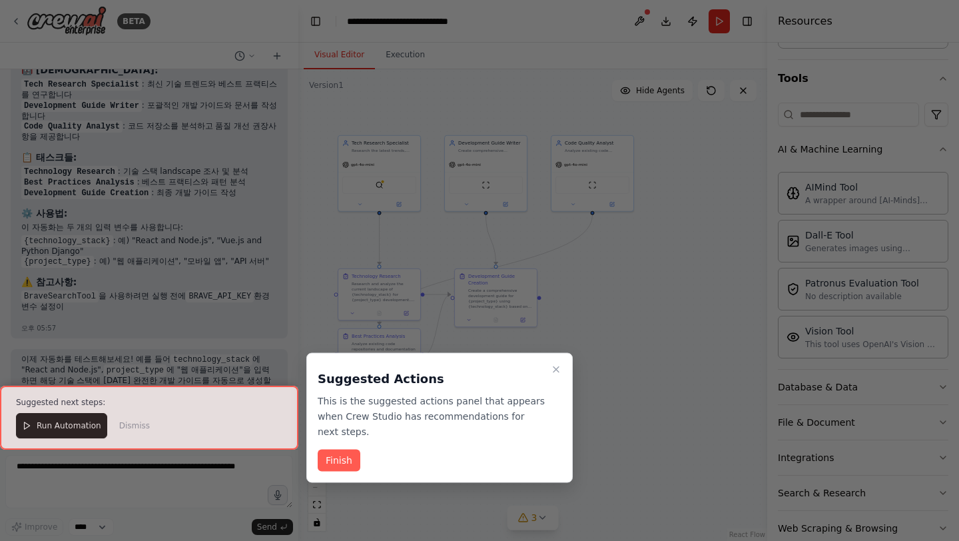
click at [349, 444] on div "Suggested Actions This is the suggested actions panel that appears when Crew St…" at bounding box center [439, 418] width 266 height 130
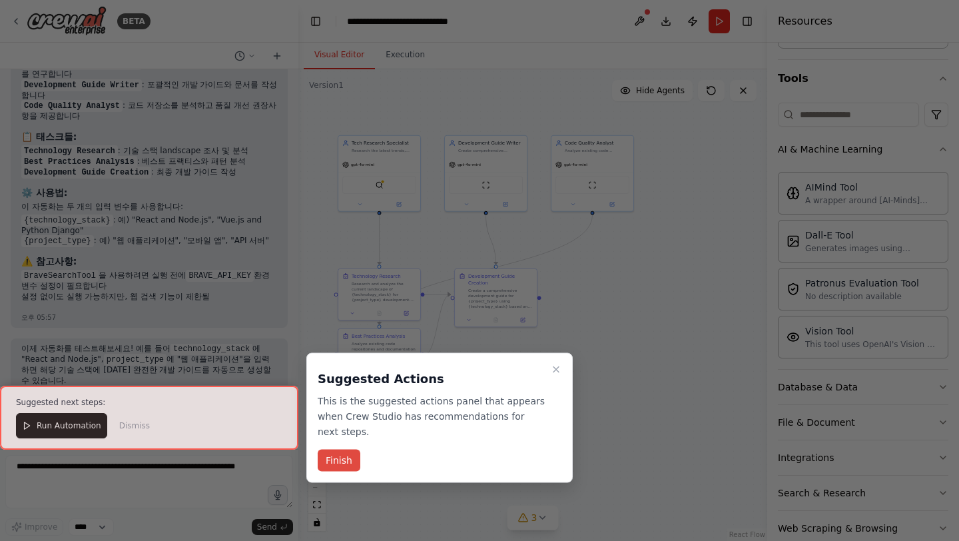
click at [339, 456] on button "Finish" at bounding box center [339, 461] width 43 height 22
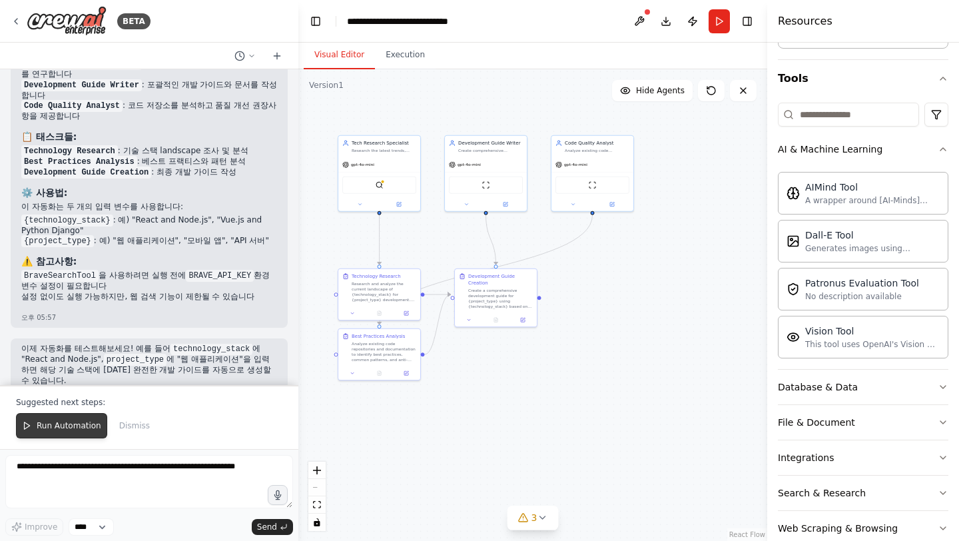
click at [48, 422] on span "Run Automation" at bounding box center [69, 425] width 65 height 11
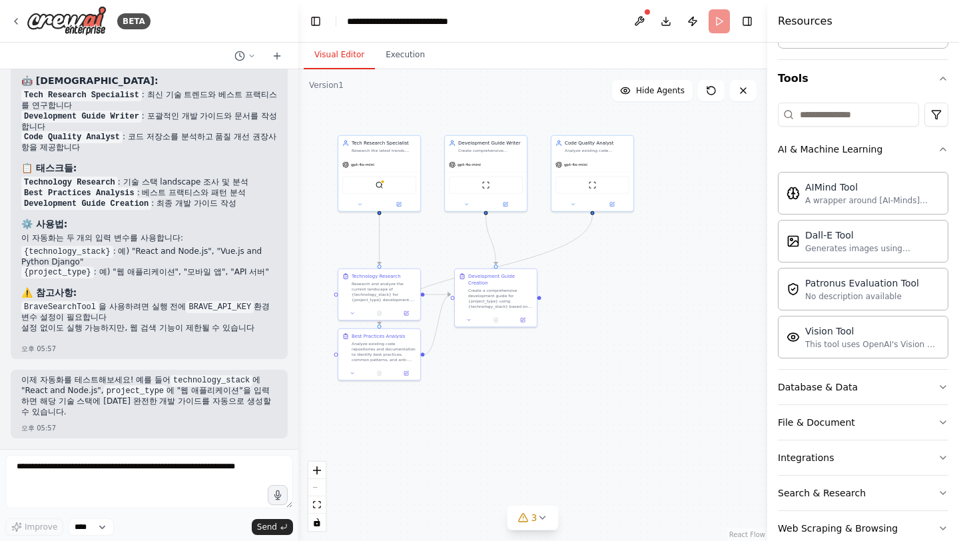
scroll to position [3132, 0]
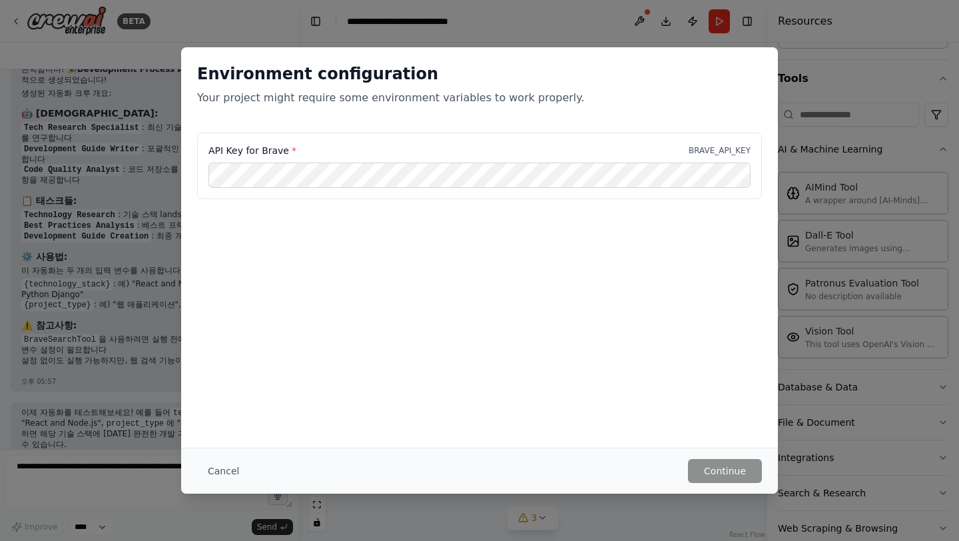
click at [630, 287] on div "Environment configuration Your project might require some environment variables…" at bounding box center [479, 247] width 597 height 400
click at [712, 153] on p "BRAVE_API_KEY" at bounding box center [720, 150] width 62 height 11
click at [721, 458] on div "Cancel Continue" at bounding box center [479, 471] width 597 height 46
click at [268, 151] on label "API Key for Brave *" at bounding box center [253, 150] width 88 height 13
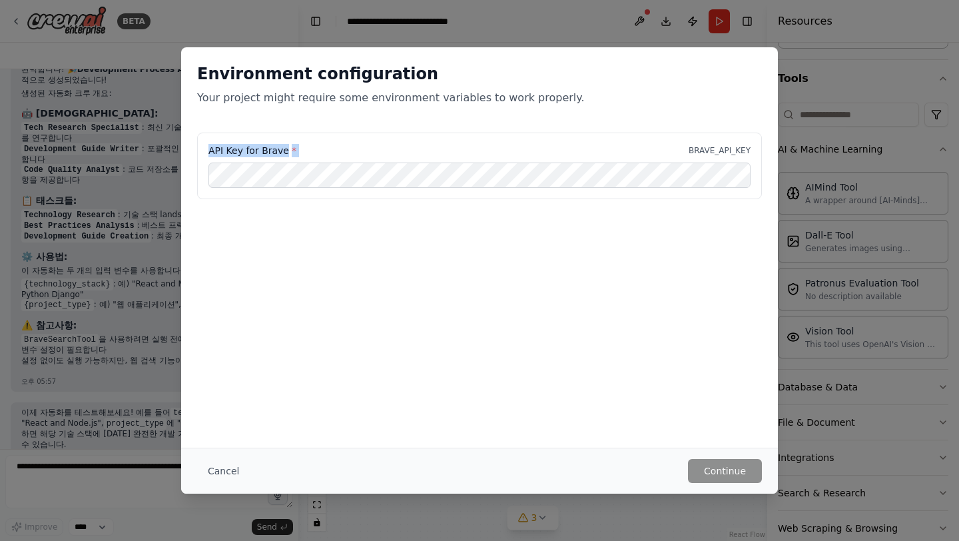
click at [268, 151] on label "API Key for Brave *" at bounding box center [253, 150] width 88 height 13
copy label "API Key for Brave *"
click at [450, 245] on div "API Key for Brave * BRAVE_API_KEY" at bounding box center [479, 199] width 597 height 133
click at [236, 466] on button "Cancel" at bounding box center [223, 471] width 53 height 24
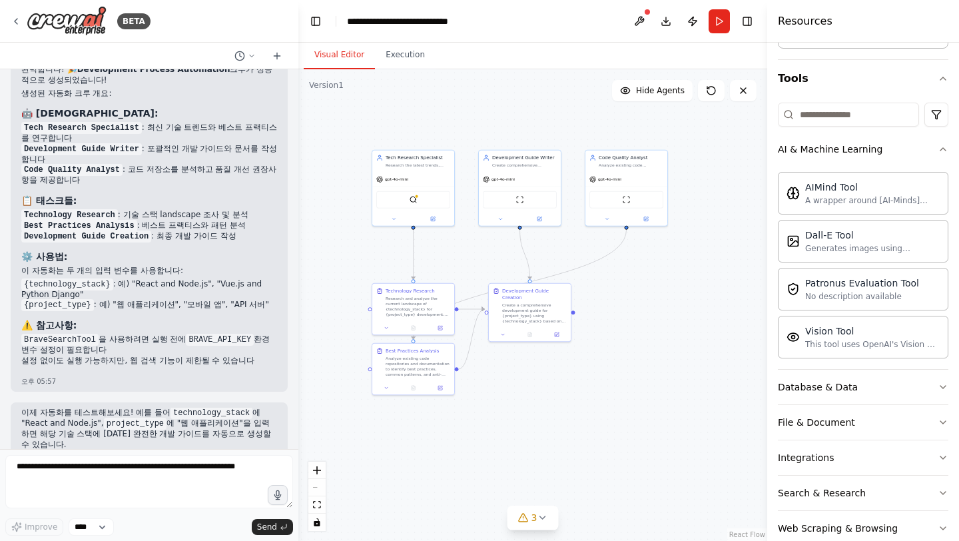
drag, startPoint x: 500, startPoint y: 360, endPoint x: 534, endPoint y: 374, distance: 37.0
click at [534, 374] on div ".deletable-edge-delete-btn { width: 20px; height: 20px; border: 0px solid #ffff…" at bounding box center [532, 305] width 469 height 472
